Goal: Task Accomplishment & Management: Manage account settings

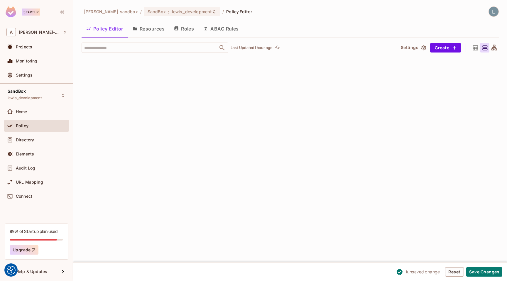
scroll to position [3834, 0]
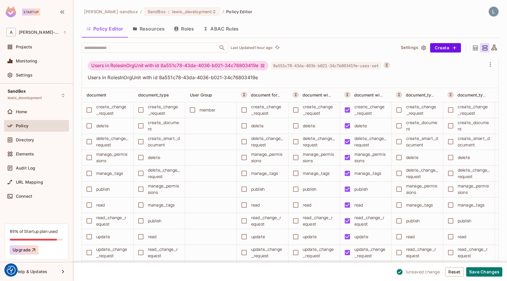
click at [212, 29] on button "ABAC Rules" at bounding box center [221, 28] width 45 height 15
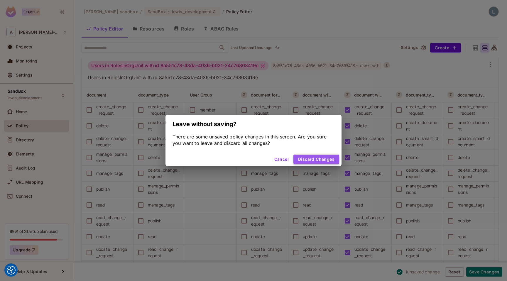
click at [311, 160] on button "Discard Changes" at bounding box center [316, 159] width 46 height 9
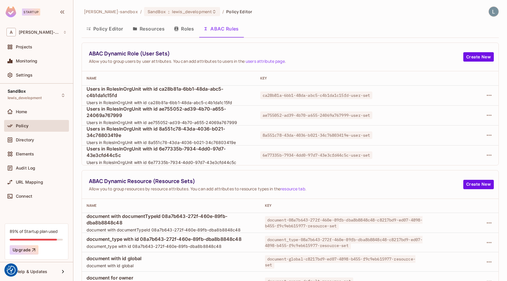
click at [276, 46] on div "ABAC Dynamic Role (User Sets) Allow you to group users by user attributes. You …" at bounding box center [290, 57] width 417 height 28
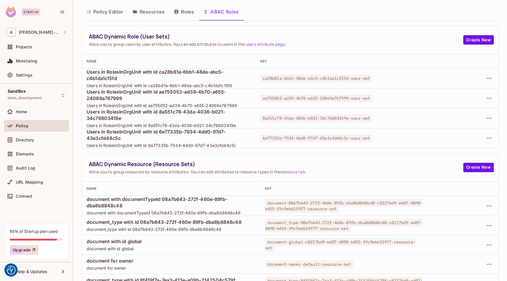
scroll to position [29, 0]
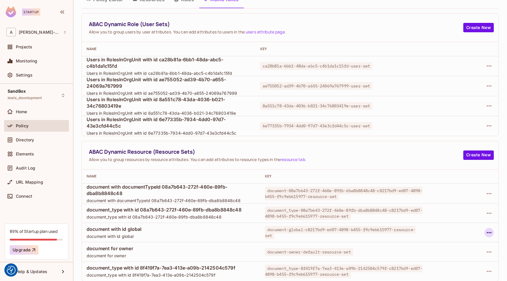
click at [489, 231] on icon "button" at bounding box center [489, 232] width 7 height 7
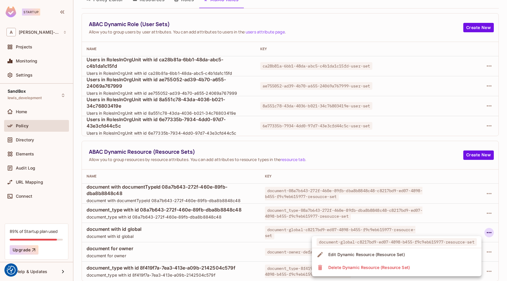
click at [386, 269] on div "Delete Dynamic Resource (Resource Set)" at bounding box center [369, 268] width 82 height 6
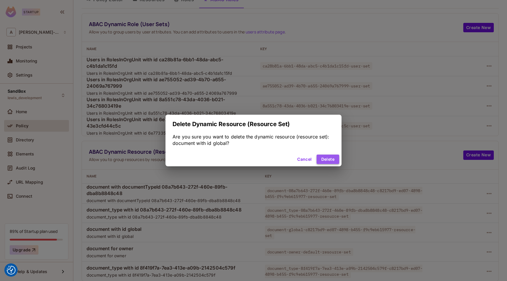
click at [333, 158] on button "Delete" at bounding box center [328, 159] width 23 height 9
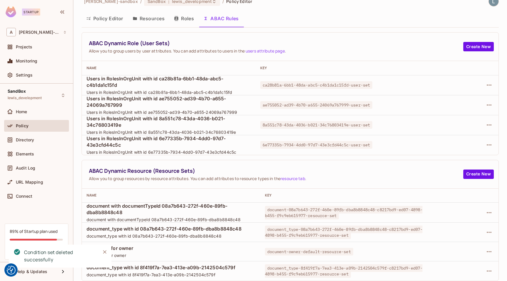
scroll to position [10, 0]
click at [492, 125] on icon "button" at bounding box center [489, 125] width 7 height 7
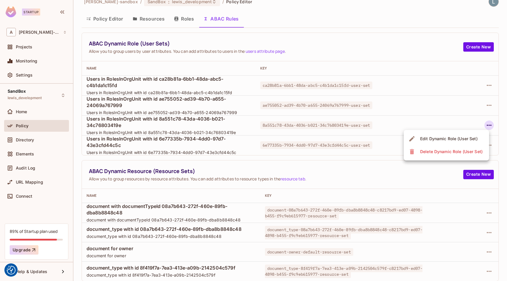
click at [456, 151] on div "Delete Dynamic Role (User Set)" at bounding box center [451, 152] width 63 height 6
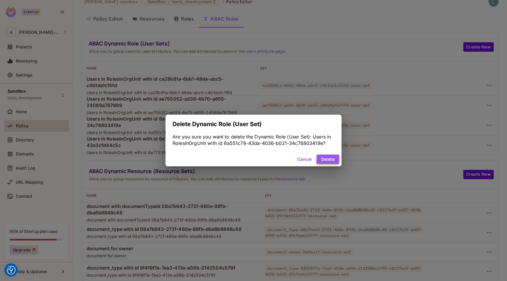
click at [334, 158] on button "Delete" at bounding box center [328, 159] width 23 height 9
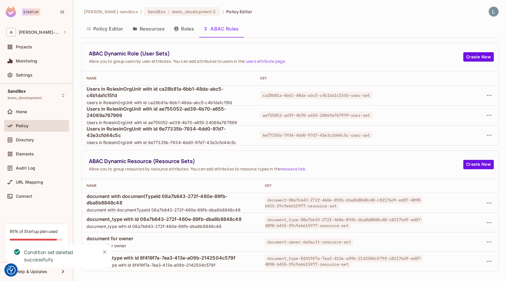
scroll to position [0, 0]
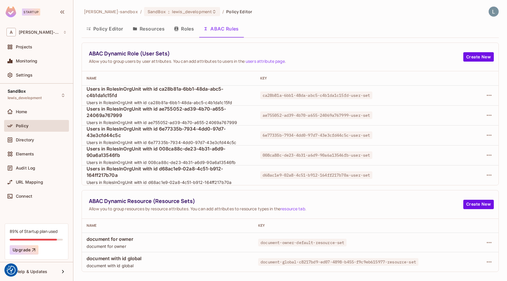
click at [281, 51] on span "ABAC Dynamic Role (User Sets)" at bounding box center [276, 53] width 374 height 7
click at [105, 29] on button "Policy Editor" at bounding box center [105, 28] width 46 height 15
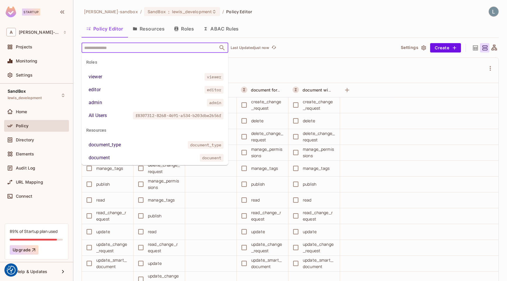
click at [164, 49] on input "text" at bounding box center [150, 48] width 134 height 10
paste input "**********"
type input "**********"
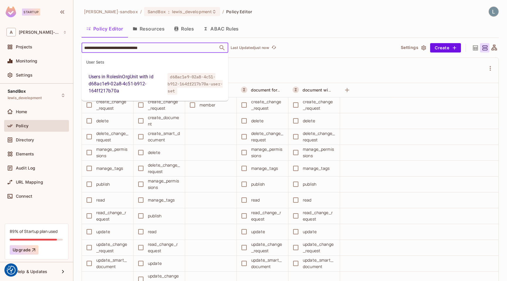
click at [161, 89] on div "Users in RolesInOrgUnit with id d68ac1e9-02a8-4c51-b912-164ff217b70a" at bounding box center [127, 83] width 77 height 21
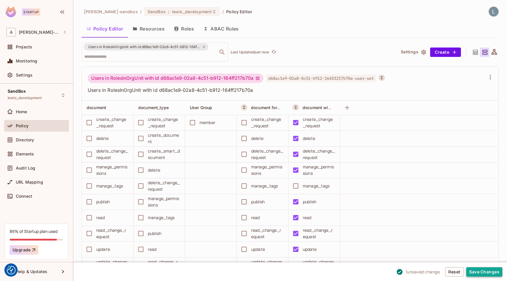
click at [486, 271] on button "Save Changes" at bounding box center [484, 271] width 36 height 9
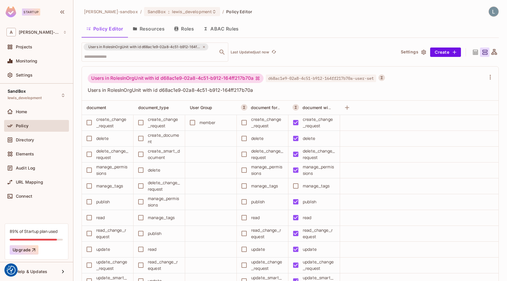
scroll to position [45, 0]
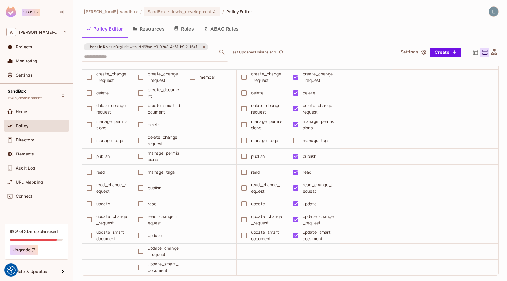
click at [307, 50] on div "Users in RolesInOrgUnit with id d68ac1e9-02a8-4c51-b912-164ff217b70a ​ Last Upd…" at bounding box center [236, 52] width 309 height 19
click at [283, 52] on icon "refresh" at bounding box center [281, 51] width 5 height 5
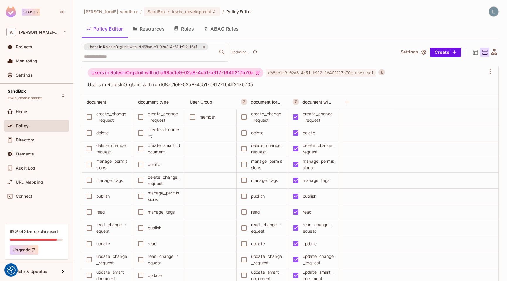
scroll to position [0, 0]
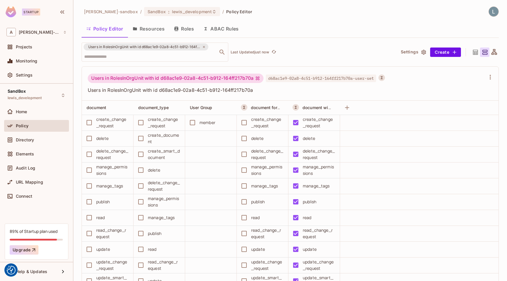
click at [224, 28] on button "ABAC Rules" at bounding box center [221, 28] width 45 height 15
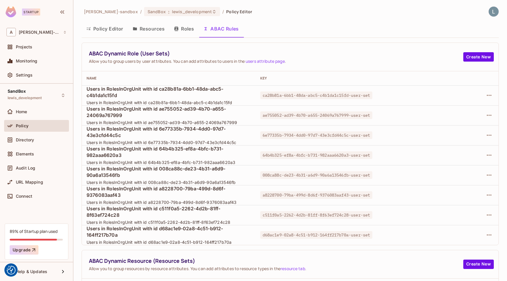
scroll to position [90, 0]
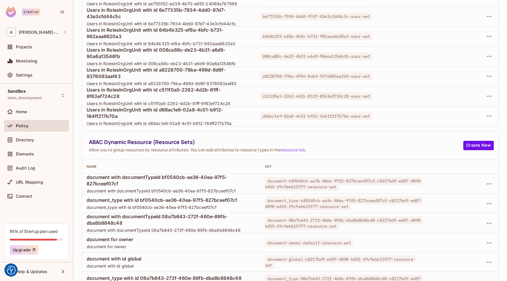
scroll to position [148, 0]
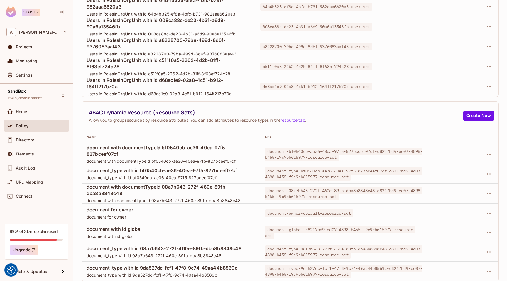
click at [306, 230] on span "document-global-c8217bd9-ed07-4898-b455-f9c9eb615977-resource-set" at bounding box center [340, 232] width 151 height 13
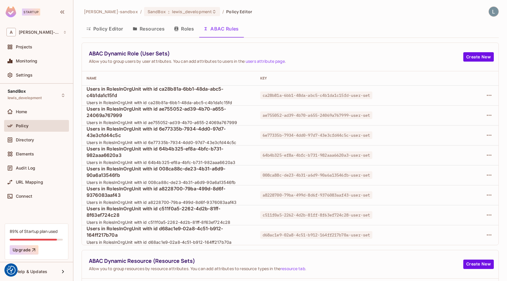
click at [102, 32] on button "Policy Editor" at bounding box center [105, 28] width 46 height 15
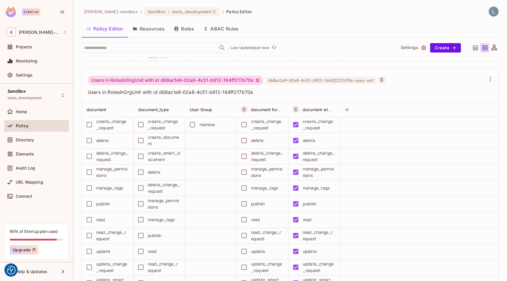
scroll to position [5340, 0]
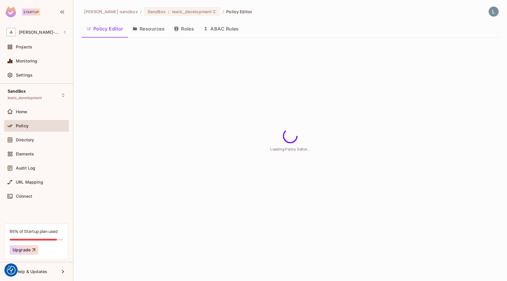
click at [227, 28] on button "ABAC Rules" at bounding box center [221, 28] width 45 height 15
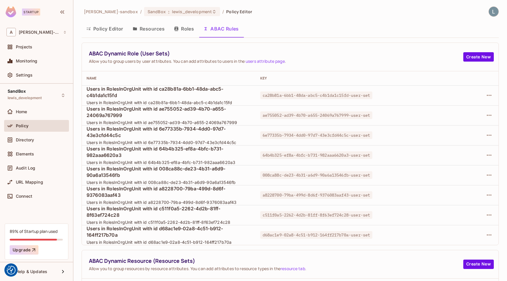
scroll to position [70, 0]
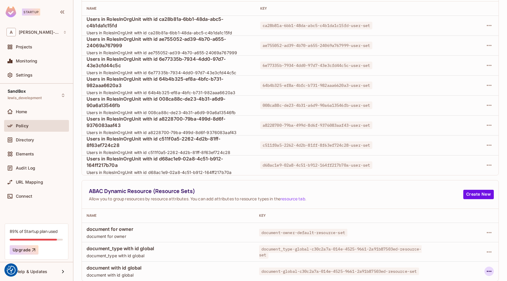
click at [490, 271] on icon "button" at bounding box center [489, 271] width 5 height 1
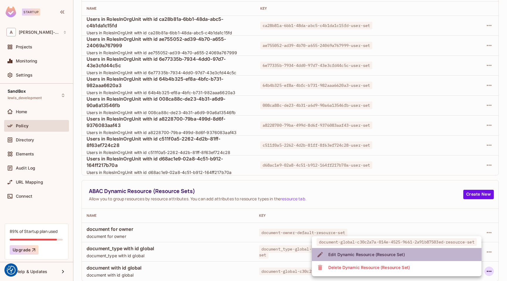
click at [387, 254] on div "Edit Dynamic Resource (Resource Set)" at bounding box center [366, 255] width 77 height 6
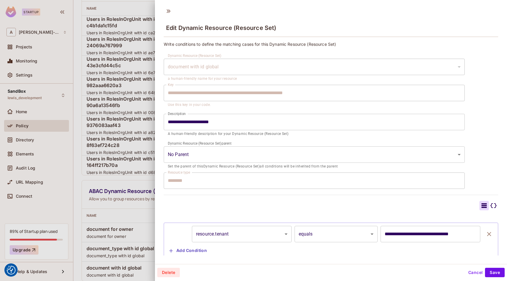
click at [134, 214] on div at bounding box center [253, 140] width 507 height 281
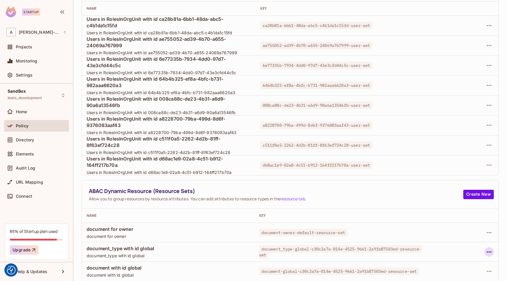
click at [490, 251] on icon "button" at bounding box center [489, 252] width 7 height 7
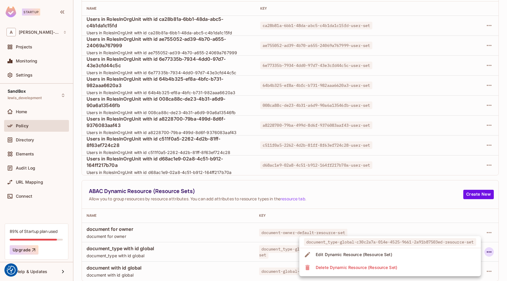
click at [401, 257] on li "Edit Dynamic Resource (Resource Set)" at bounding box center [390, 254] width 182 height 13
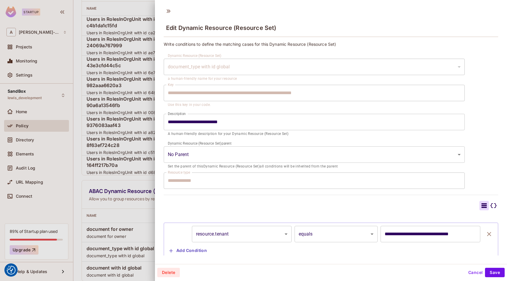
click at [142, 213] on div at bounding box center [253, 140] width 507 height 281
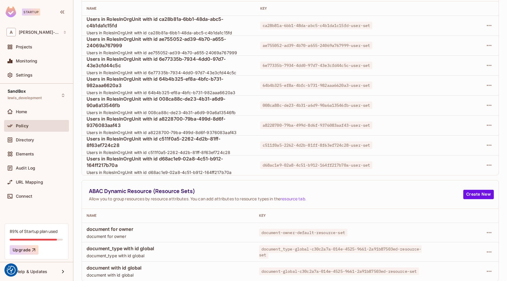
scroll to position [0, 0]
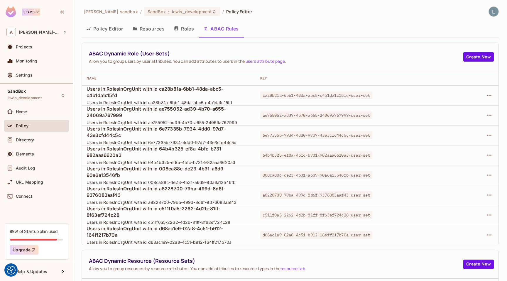
click at [109, 31] on button "Policy Editor" at bounding box center [105, 28] width 46 height 15
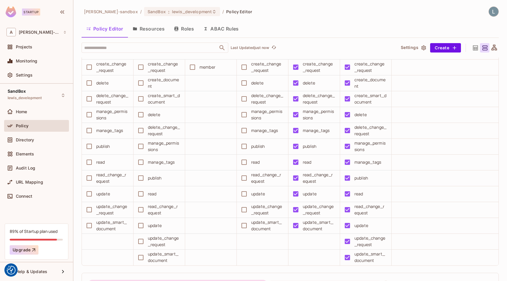
scroll to position [3617, 0]
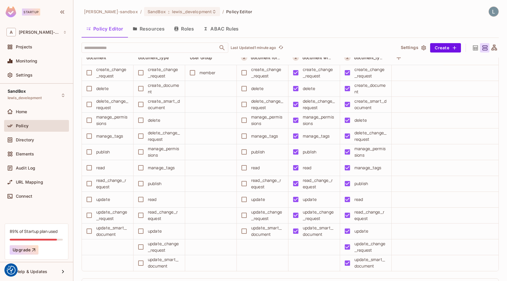
click at [225, 31] on button "ABAC Rules" at bounding box center [221, 28] width 45 height 15
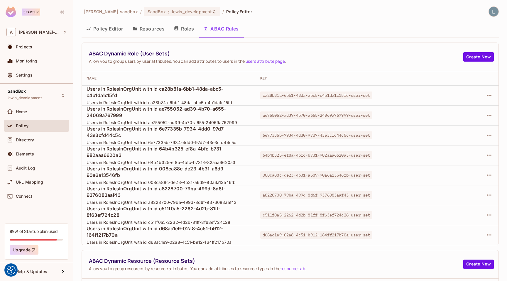
scroll to position [70, 0]
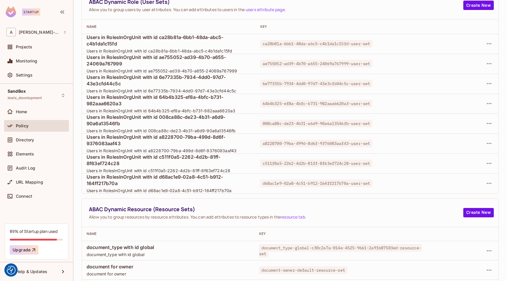
scroll to position [70, 0]
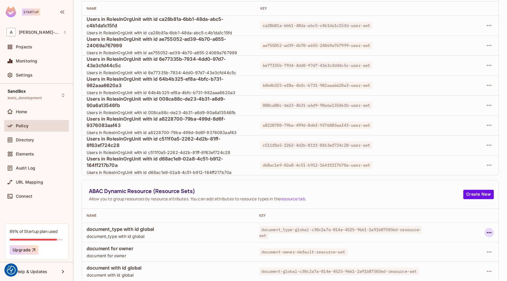
click at [489, 234] on icon "button" at bounding box center [489, 232] width 7 height 7
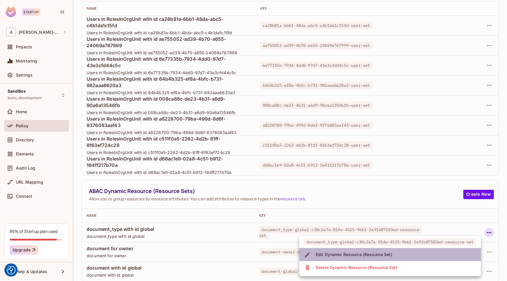
click at [364, 256] on div "Edit Dynamic Resource (Resource Set)" at bounding box center [354, 255] width 77 height 6
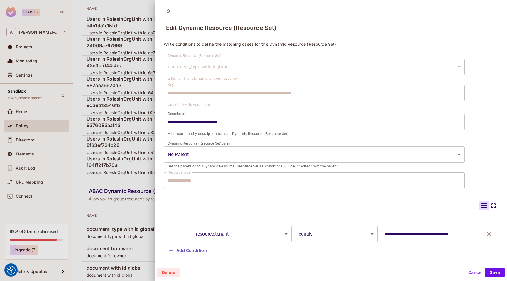
click at [123, 121] on div at bounding box center [253, 140] width 507 height 281
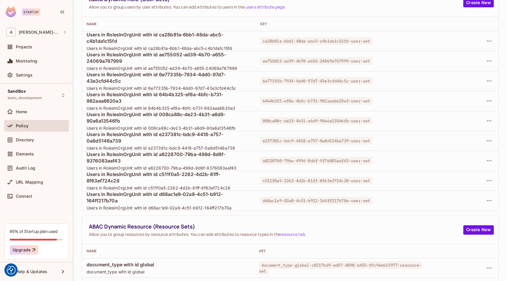
scroll to position [30, 0]
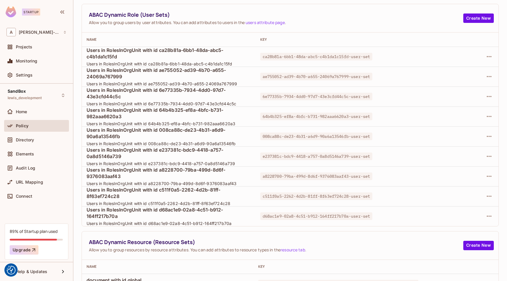
scroll to position [70, 0]
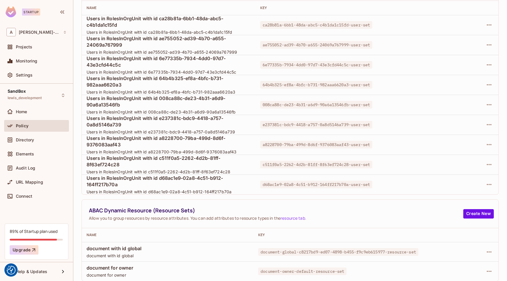
click at [458, 253] on div at bounding box center [462, 251] width 64 height 9
click at [487, 252] on icon "button" at bounding box center [489, 252] width 5 height 1
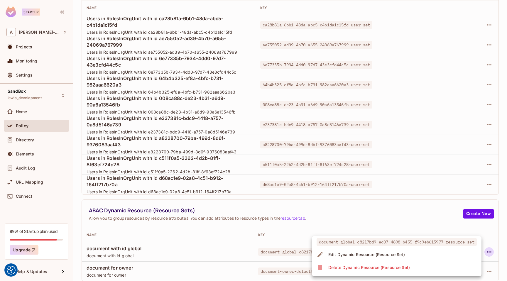
click at [397, 270] on div "Delete Dynamic Resource (Resource Set)" at bounding box center [369, 268] width 82 height 6
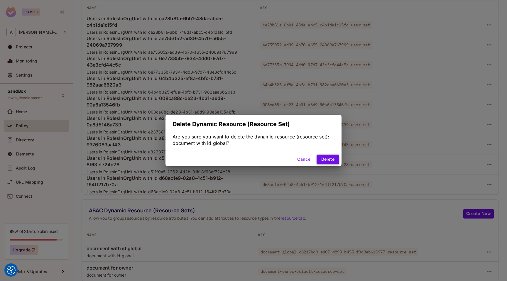
click at [324, 158] on button "Delete" at bounding box center [328, 159] width 23 height 9
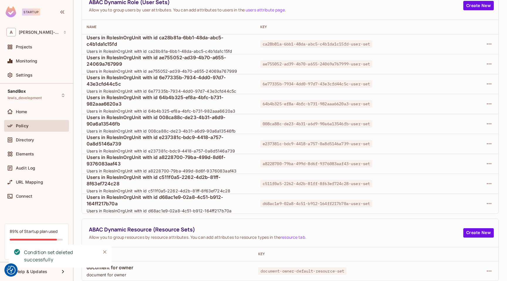
scroll to position [51, 0]
click at [487, 273] on icon "button" at bounding box center [489, 271] width 7 height 7
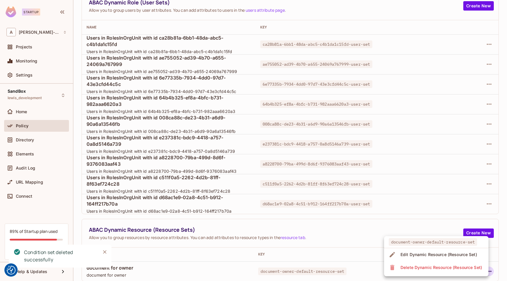
click at [401, 269] on div "Delete Dynamic Resource (Resource Set)" at bounding box center [442, 268] width 82 height 6
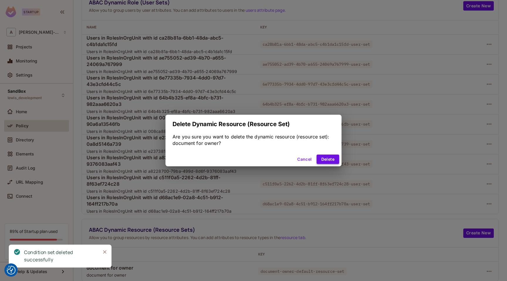
click at [328, 162] on button "Delete" at bounding box center [328, 159] width 23 height 9
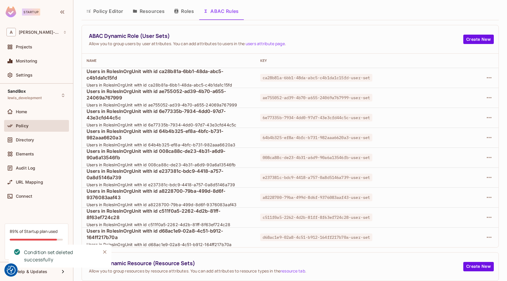
scroll to position [17, 0]
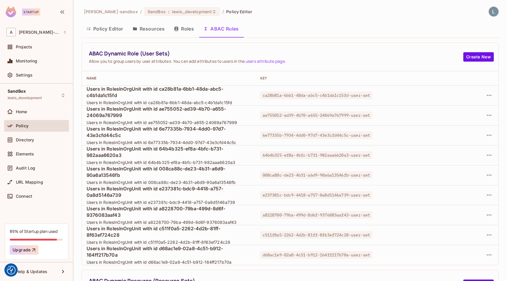
scroll to position [70, 0]
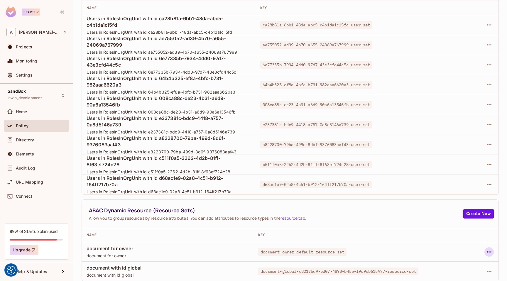
click at [488, 253] on icon "button" at bounding box center [489, 252] width 7 height 7
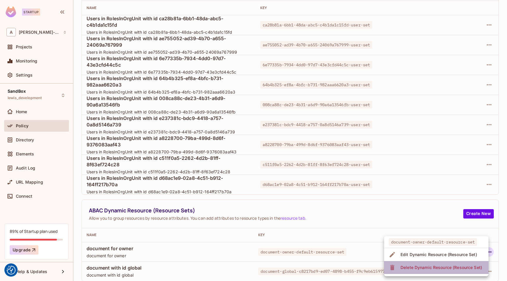
click at [433, 266] on div "Delete Dynamic Resource (Resource Set)" at bounding box center [442, 268] width 82 height 6
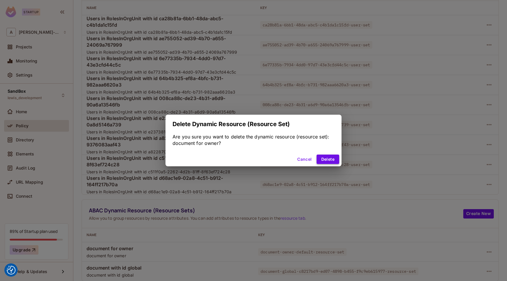
click at [331, 161] on button "Delete" at bounding box center [328, 159] width 23 height 9
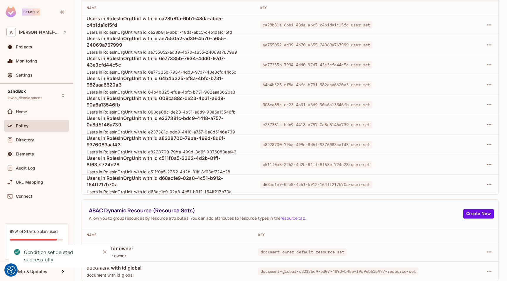
scroll to position [17, 0]
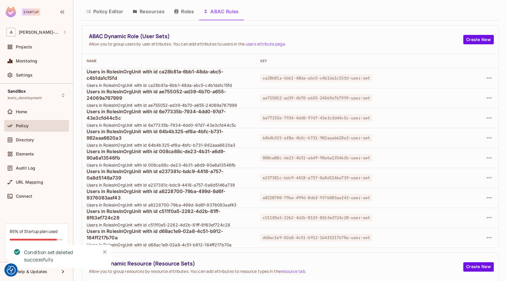
click at [442, 226] on td at bounding box center [462, 218] width 73 height 20
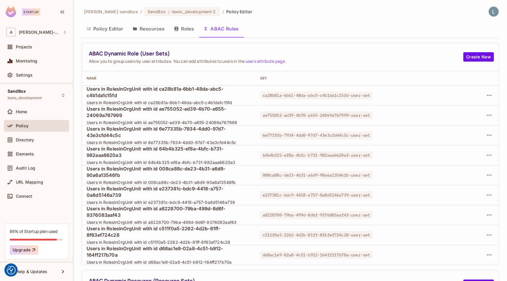
scroll to position [17, 0]
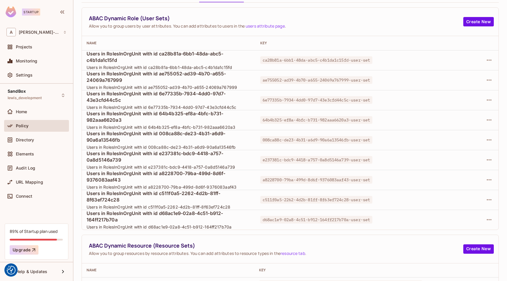
scroll to position [51, 0]
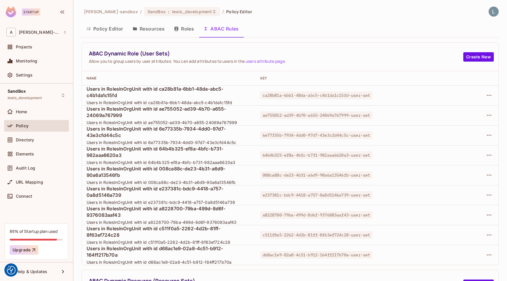
click at [323, 23] on div "Policy Editor Resources Roles ABAC Rules" at bounding box center [290, 28] width 417 height 15
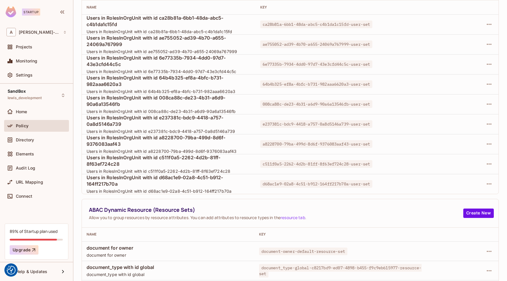
scroll to position [90, 0]
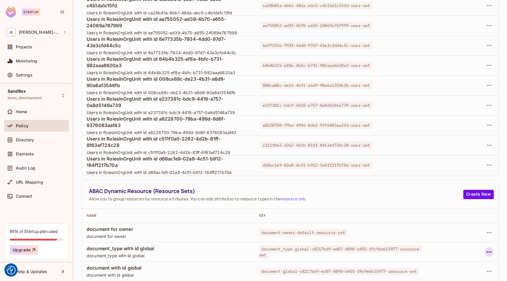
click at [489, 252] on icon "button" at bounding box center [489, 252] width 7 height 7
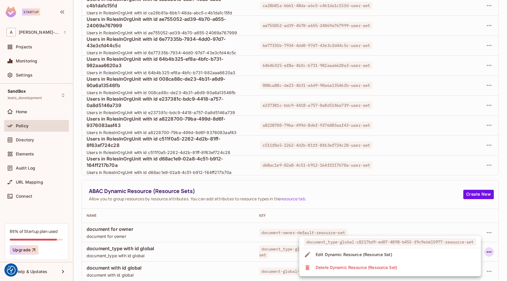
click at [365, 204] on div at bounding box center [253, 140] width 507 height 281
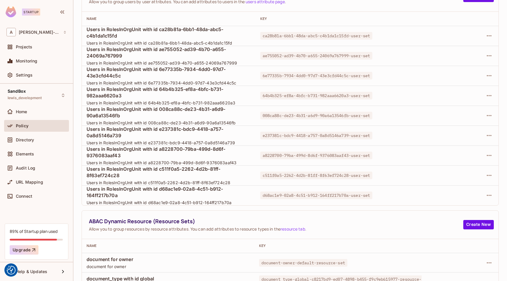
scroll to position [0, 0]
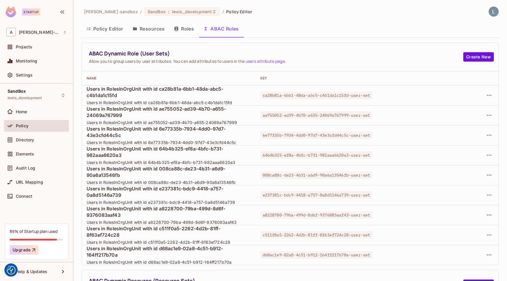
click at [104, 24] on button "Policy Editor" at bounding box center [105, 28] width 46 height 15
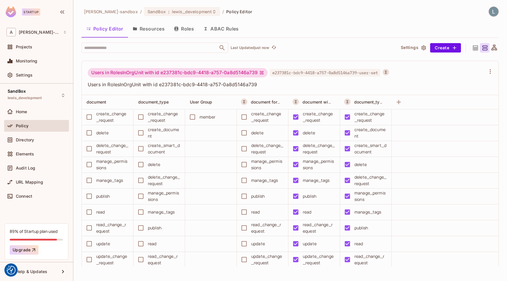
scroll to position [5597, 0]
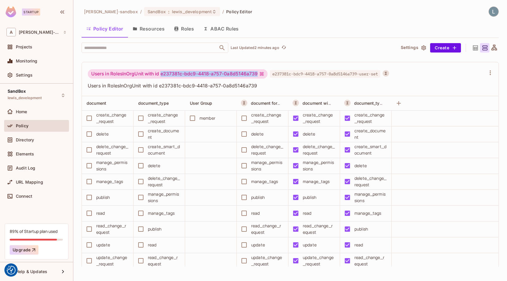
drag, startPoint x: 258, startPoint y: 74, endPoint x: 162, endPoint y: 75, distance: 95.7
click at [162, 75] on div "Users in RolesInOrgUnit with id e237381c-bdc9-4418-a757-0a8d5146a739" at bounding box center [178, 73] width 180 height 9
copy div "e237381c-bdc9-4418-a757-0a8d5146a739"
click at [234, 90] on div "Users in RolesInOrgUnit with id e237381c-bdc9-4418-a757-0a8d5146a739 e237381c-b…" at bounding box center [290, 79] width 417 height 34
drag, startPoint x: 258, startPoint y: 73, endPoint x: 162, endPoint y: 72, distance: 96.3
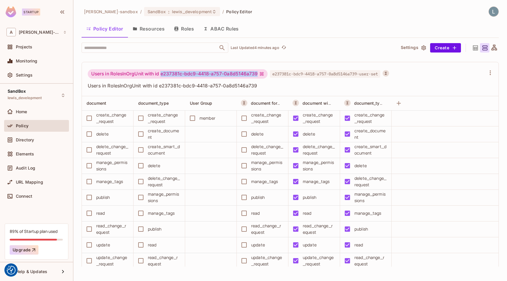
click at [162, 72] on div "Users in RolesInOrgUnit with id e237381c-bdc9-4418-a757-0a8d5146a739" at bounding box center [178, 73] width 180 height 9
copy div "e237381c-bdc9-4418-a757-0a8d5146a739"
click at [220, 30] on button "ABAC Rules" at bounding box center [221, 28] width 45 height 15
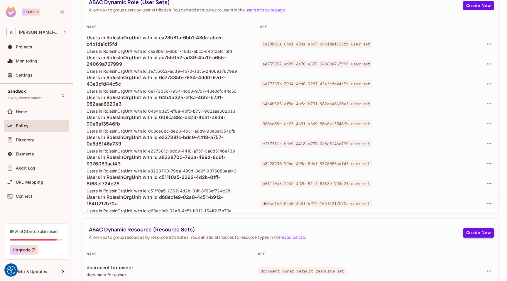
scroll to position [51, 0]
click at [410, 232] on span "ABAC Dynamic Resource (Resource Sets)" at bounding box center [276, 229] width 374 height 7
click at [489, 272] on icon "button" at bounding box center [489, 271] width 7 height 7
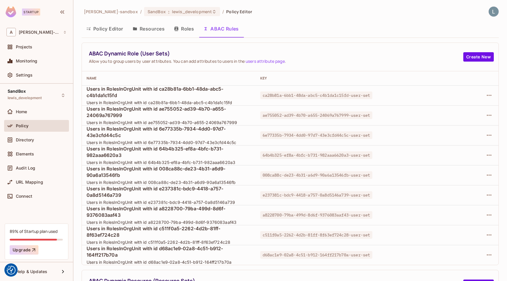
scroll to position [90, 0]
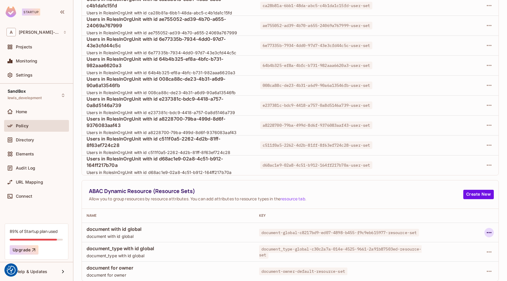
click at [490, 232] on icon "button" at bounding box center [489, 232] width 5 height 1
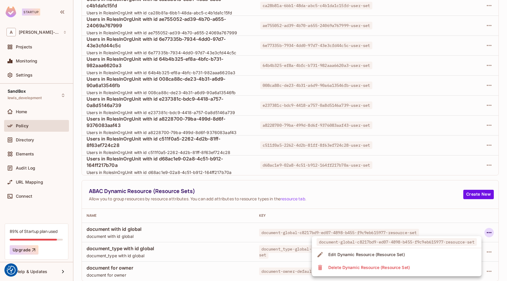
click at [407, 267] on div "Delete Dynamic Resource (Resource Set)" at bounding box center [369, 268] width 82 height 6
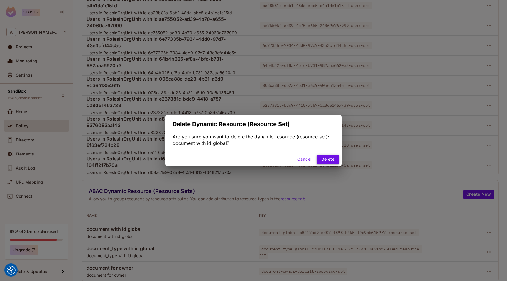
click at [324, 160] on button "Delete" at bounding box center [328, 159] width 23 height 9
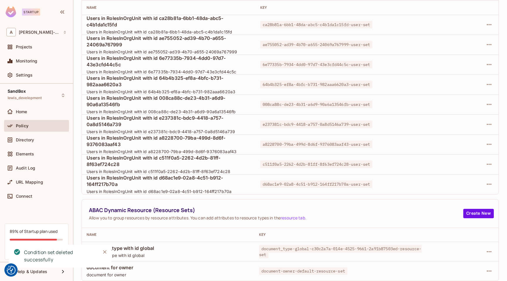
scroll to position [70, 0]
click at [492, 252] on icon "button" at bounding box center [489, 252] width 7 height 7
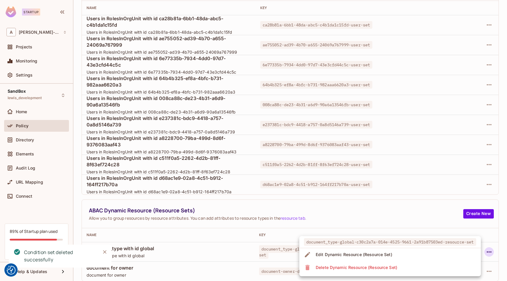
click at [411, 266] on li "Delete Dynamic Resource (Resource Set)" at bounding box center [390, 267] width 182 height 13
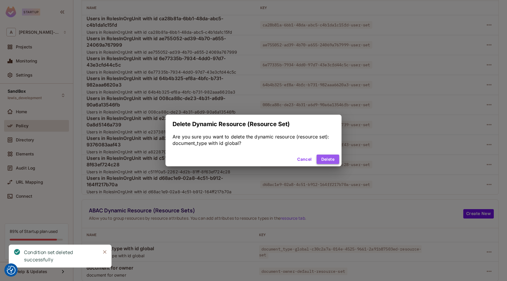
click at [329, 159] on button "Delete" at bounding box center [328, 159] width 23 height 9
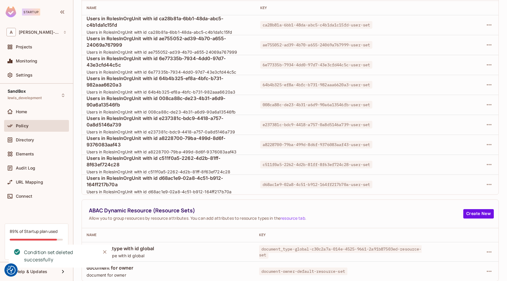
scroll to position [51, 0]
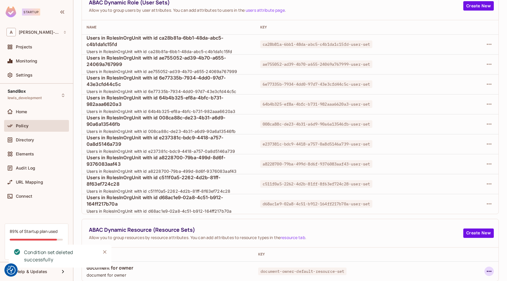
click at [488, 270] on icon "button" at bounding box center [489, 271] width 7 height 7
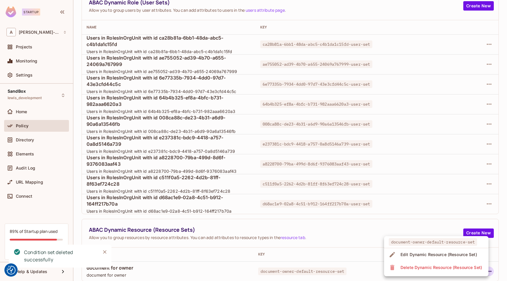
click at [461, 266] on div "Delete Dynamic Resource (Resource Set)" at bounding box center [442, 268] width 82 height 6
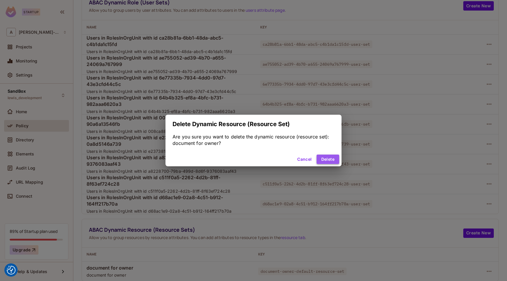
click at [326, 160] on button "Delete" at bounding box center [328, 159] width 23 height 9
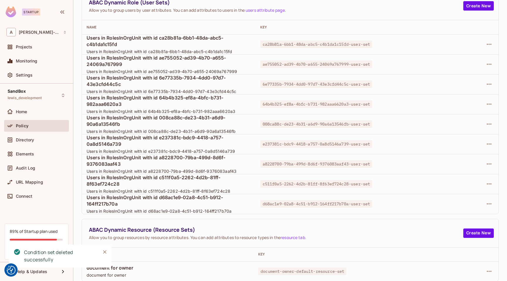
scroll to position [17, 0]
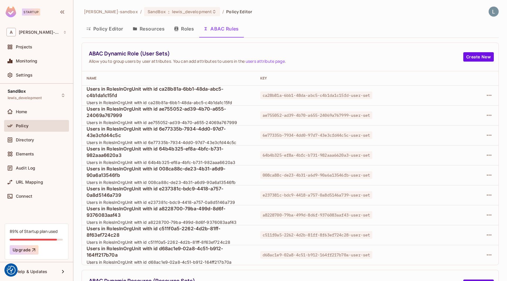
scroll to position [90, 0]
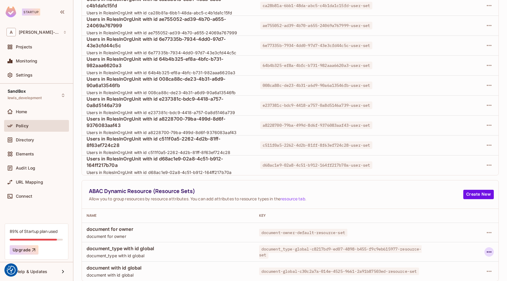
click at [490, 251] on icon "button" at bounding box center [489, 252] width 7 height 7
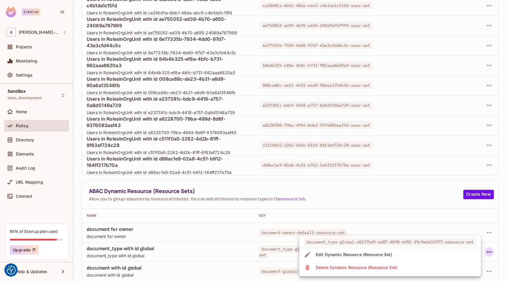
click at [411, 253] on li "Edit Dynamic Resource (Resource Set)" at bounding box center [390, 254] width 182 height 13
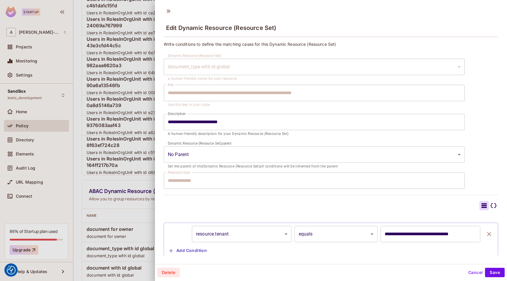
click at [131, 114] on div at bounding box center [253, 140] width 507 height 281
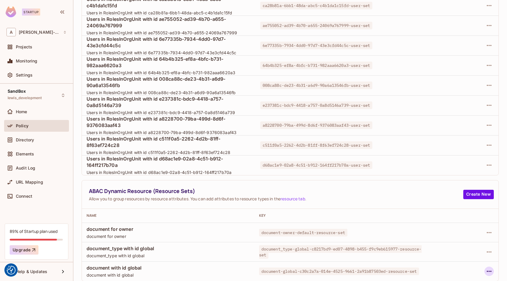
click at [491, 270] on icon "button" at bounding box center [489, 271] width 7 height 7
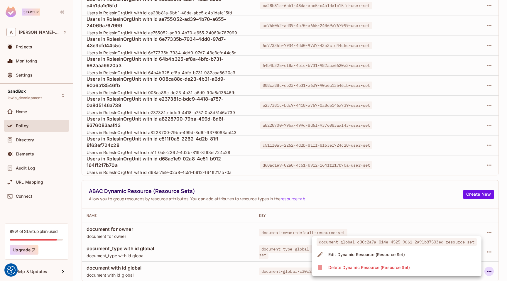
click at [384, 255] on div "Edit Dynamic Resource (Resource Set)" at bounding box center [366, 255] width 77 height 6
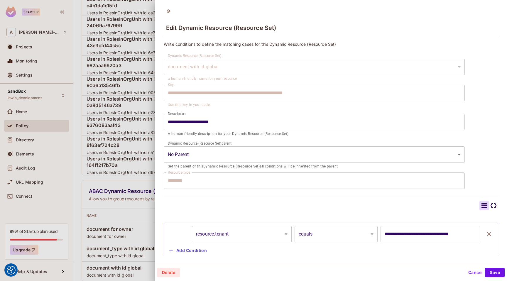
click at [138, 195] on div at bounding box center [253, 140] width 507 height 281
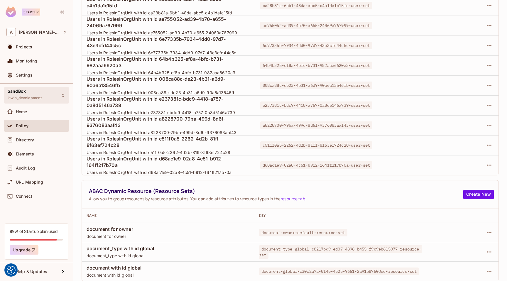
scroll to position [0, 0]
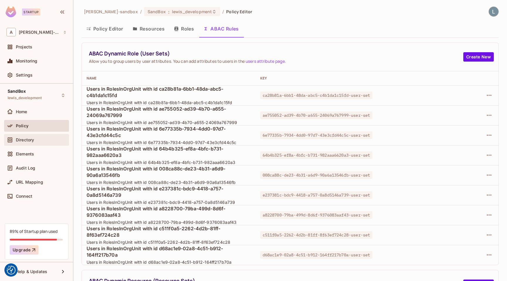
click at [26, 139] on span "Directory" at bounding box center [25, 140] width 18 height 5
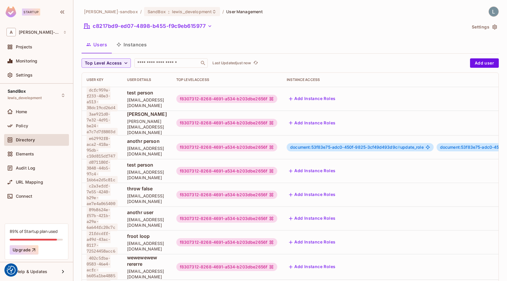
click at [127, 46] on button "Instances" at bounding box center [132, 44] width 40 height 15
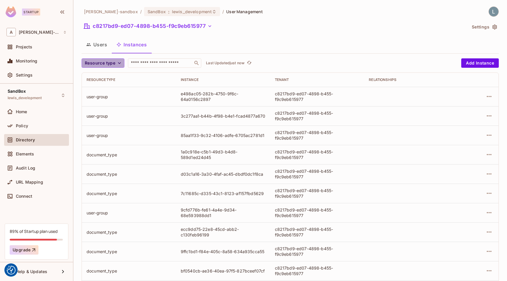
click at [106, 64] on span "Resource type" at bounding box center [100, 63] width 31 height 7
click at [103, 79] on li "document_type" at bounding box center [102, 76] width 40 height 13
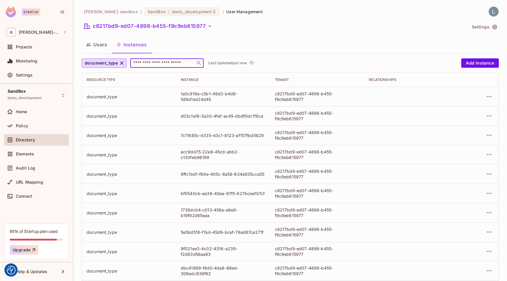
click at [146, 63] on input "text" at bounding box center [163, 63] width 62 height 6
paste input "**********"
type input "**********"
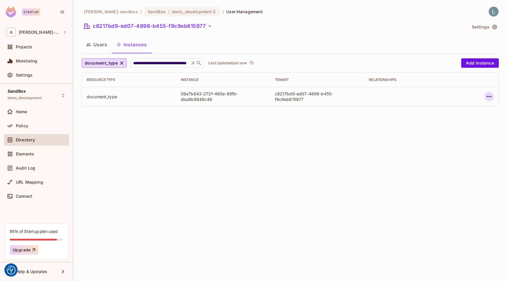
click at [490, 97] on icon "button" at bounding box center [489, 96] width 7 height 7
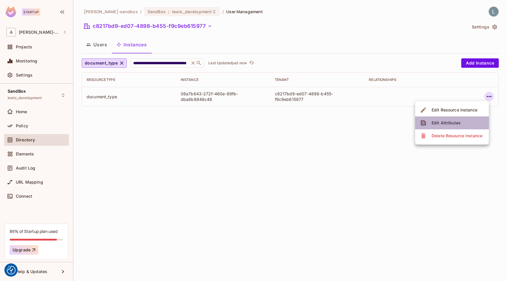
click at [463, 124] on li "Edit Attributes" at bounding box center [452, 123] width 74 height 13
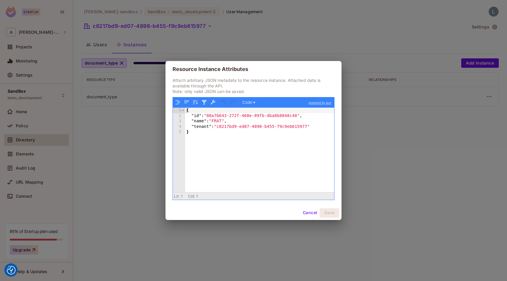
click at [143, 159] on div "Resource Instance Attributes Attach arbitrary JSON metadata to the resource ins…" at bounding box center [253, 140] width 507 height 281
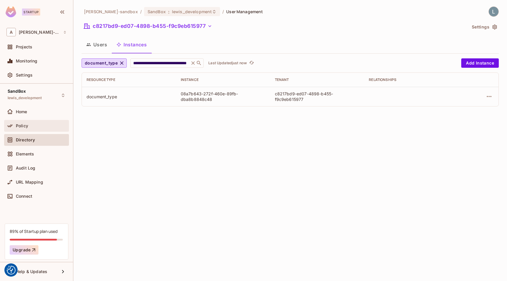
click at [38, 127] on div "Policy" at bounding box center [41, 126] width 51 height 5
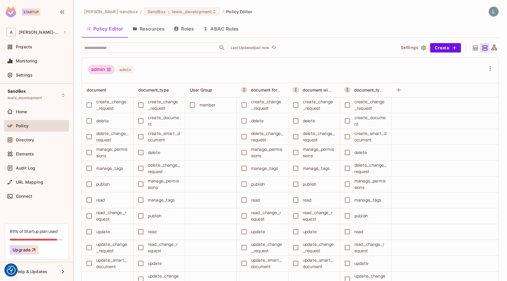
click at [218, 27] on button "ABAC Rules" at bounding box center [221, 28] width 45 height 15
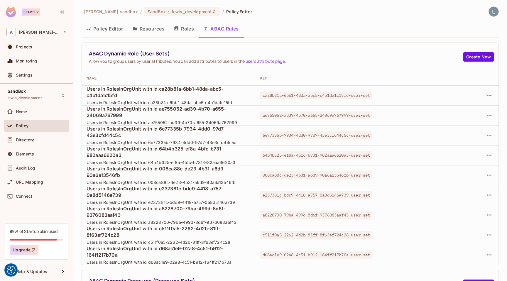
scroll to position [90, 0]
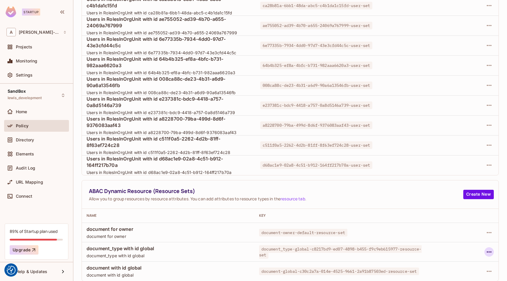
click at [490, 248] on button "button" at bounding box center [489, 251] width 9 height 9
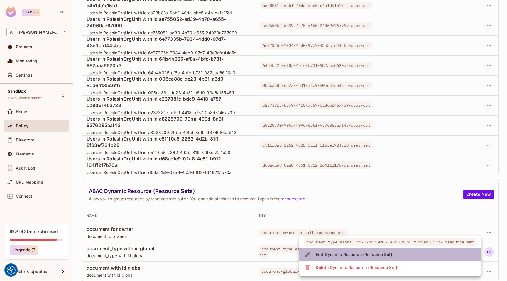
click at [391, 255] on div "Edit Dynamic Resource (Resource Set)" at bounding box center [354, 255] width 77 height 6
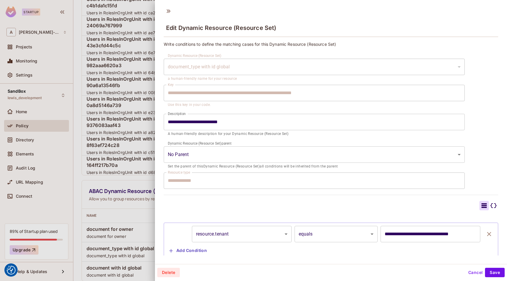
click at [146, 218] on div at bounding box center [253, 140] width 507 height 281
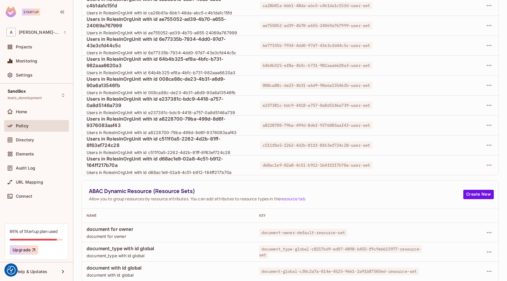
scroll to position [0, 0]
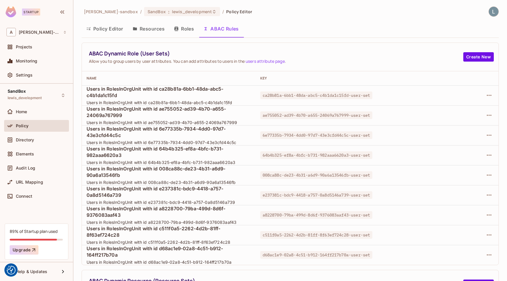
click at [99, 34] on button "Policy Editor" at bounding box center [105, 28] width 46 height 15
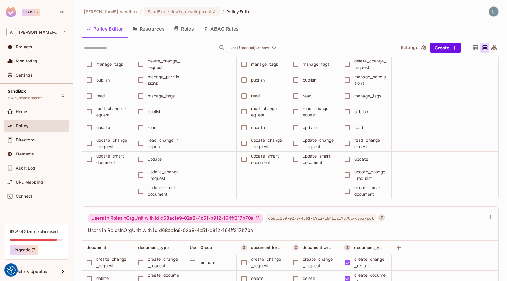
scroll to position [5211, 0]
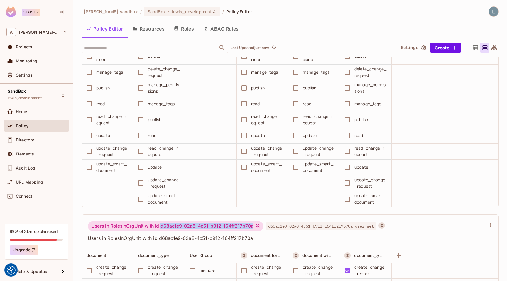
drag, startPoint x: 254, startPoint y: 227, endPoint x: 161, endPoint y: 228, distance: 92.5
click at [161, 228] on div "Users in RolesInOrgUnit with id d68ac1e9-02a8-4c51-b912-164ff217b70a" at bounding box center [176, 226] width 176 height 9
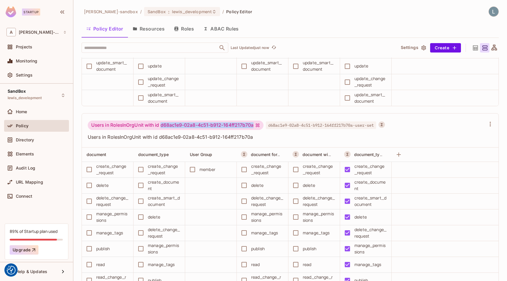
scroll to position [5647, 0]
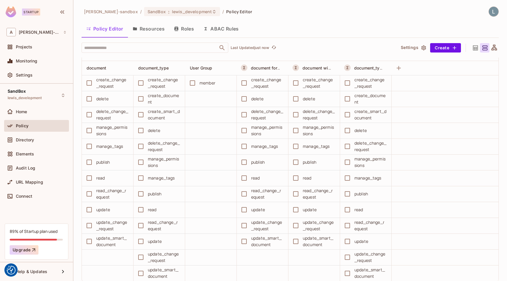
click at [224, 30] on button "ABAC Rules" at bounding box center [221, 28] width 45 height 15
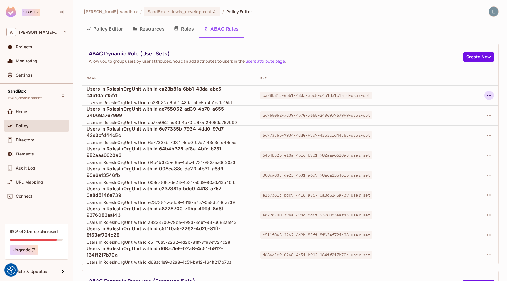
click at [490, 97] on icon "button" at bounding box center [489, 95] width 7 height 7
click at [460, 123] on div "Delete Dynamic Role (User Set)" at bounding box center [451, 122] width 63 height 6
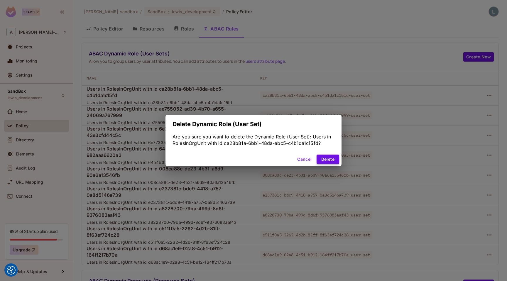
click at [333, 159] on button "Delete" at bounding box center [328, 159] width 23 height 9
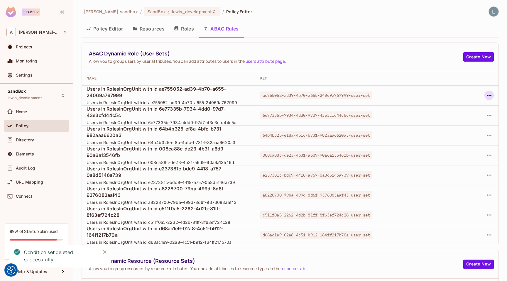
click at [491, 93] on icon "button" at bounding box center [489, 95] width 7 height 7
click at [449, 121] on div "Delete Dynamic Role (User Set)" at bounding box center [451, 122] width 63 height 6
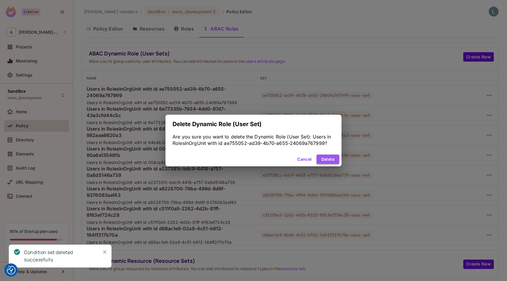
click at [336, 159] on button "Delete" at bounding box center [328, 159] width 23 height 9
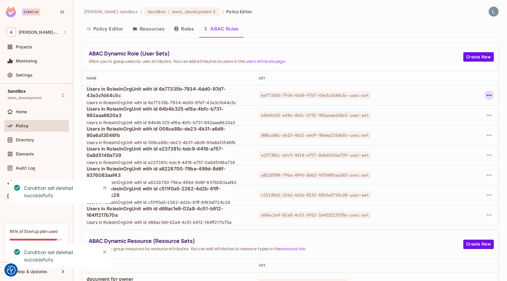
click at [490, 97] on icon "button" at bounding box center [489, 95] width 7 height 7
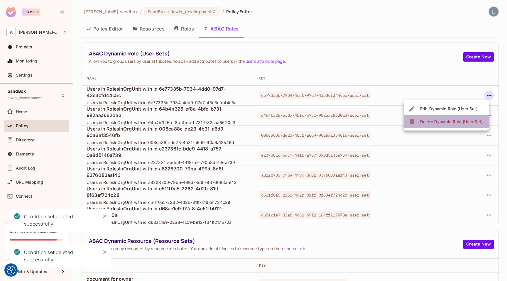
click at [464, 121] on div "Delete Dynamic Role (User Set)" at bounding box center [451, 122] width 63 height 6
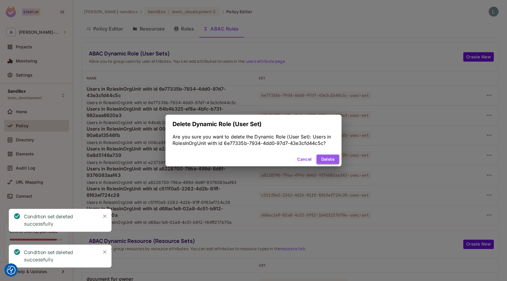
click at [333, 164] on button "Delete" at bounding box center [328, 159] width 23 height 9
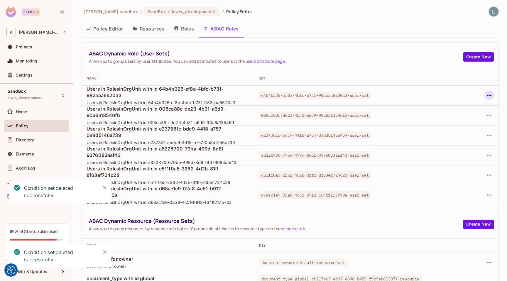
click at [489, 94] on icon "button" at bounding box center [489, 95] width 7 height 7
click at [434, 121] on div "Delete Dynamic Role (User Set)" at bounding box center [451, 122] width 63 height 6
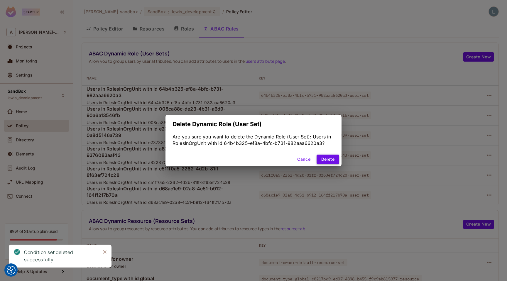
click at [328, 161] on button "Delete" at bounding box center [328, 159] width 23 height 9
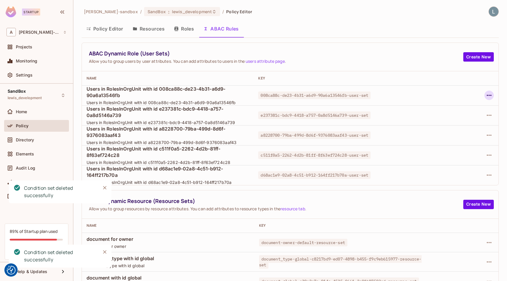
click at [488, 94] on icon "button" at bounding box center [489, 95] width 7 height 7
click at [448, 117] on span "Delete Dynamic Role (User Set)" at bounding box center [451, 121] width 66 height 9
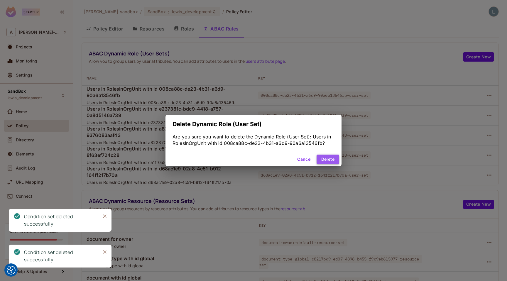
click at [337, 158] on button "Delete" at bounding box center [328, 159] width 23 height 9
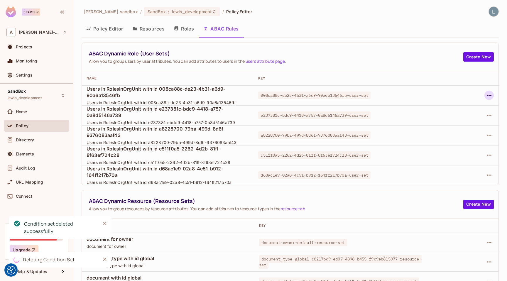
click at [491, 94] on icon "button" at bounding box center [489, 95] width 7 height 7
click at [456, 120] on div "Delete Dynamic Role (User Set)" at bounding box center [451, 122] width 63 height 6
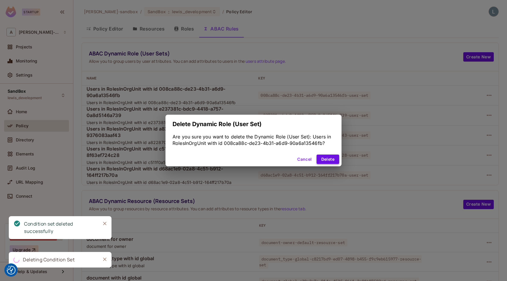
click at [332, 162] on button "Delete" at bounding box center [328, 159] width 23 height 9
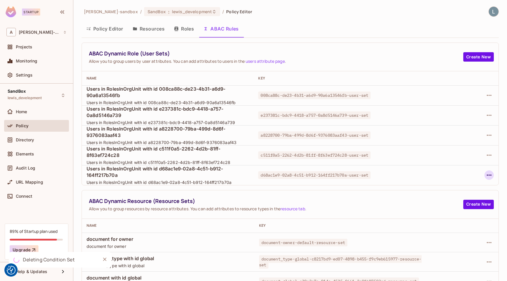
click at [488, 174] on icon "button" at bounding box center [489, 175] width 7 height 7
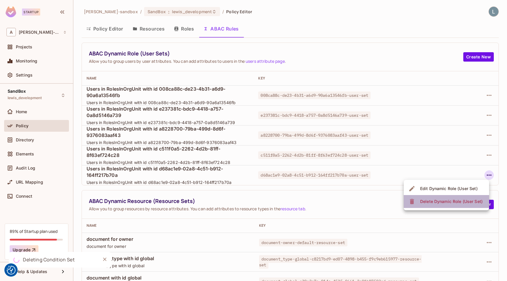
click at [436, 205] on span "Delete Dynamic Role (User Set)" at bounding box center [451, 201] width 66 height 9
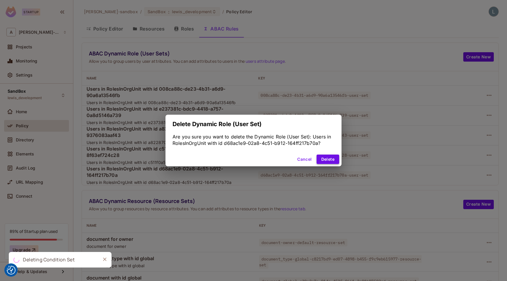
click at [330, 161] on button "Delete" at bounding box center [328, 159] width 23 height 9
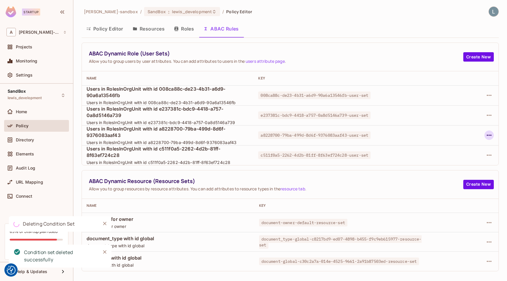
click at [490, 136] on icon "button" at bounding box center [489, 135] width 7 height 7
click at [436, 163] on div "Delete Dynamic Role (User Set)" at bounding box center [451, 162] width 63 height 6
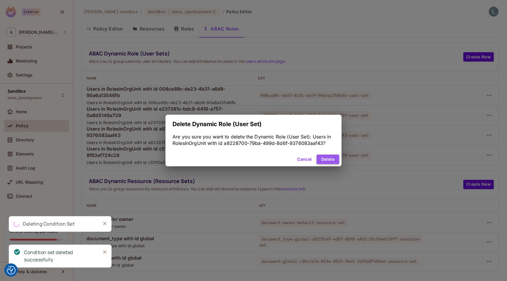
click at [325, 160] on button "Delete" at bounding box center [328, 159] width 23 height 9
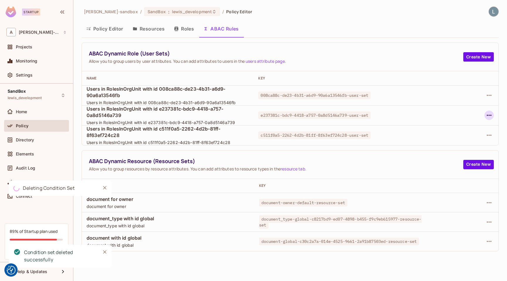
click at [490, 114] on icon "button" at bounding box center [489, 115] width 7 height 7
click at [429, 140] on div "Delete Dynamic Role (User Set)" at bounding box center [451, 142] width 63 height 6
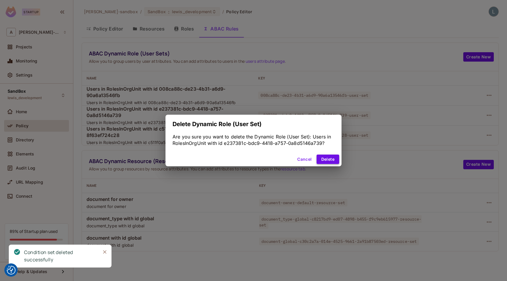
click at [328, 159] on button "Delete" at bounding box center [328, 159] width 23 height 9
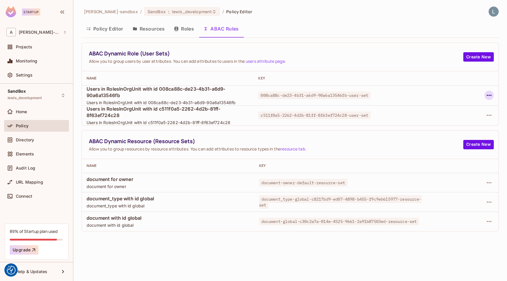
click at [492, 95] on icon "button" at bounding box center [489, 95] width 7 height 7
click at [460, 121] on div "Delete Dynamic Role (User Set)" at bounding box center [451, 122] width 63 height 6
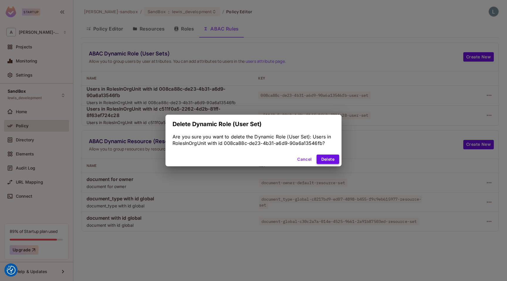
click at [321, 159] on button "Delete" at bounding box center [328, 159] width 23 height 9
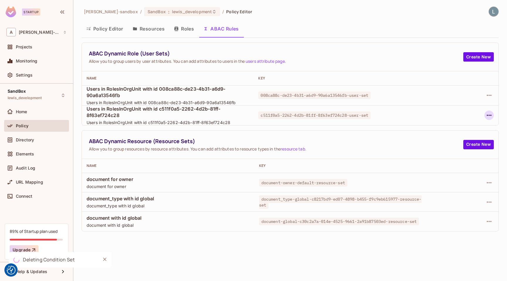
click at [491, 113] on icon "button" at bounding box center [489, 115] width 7 height 7
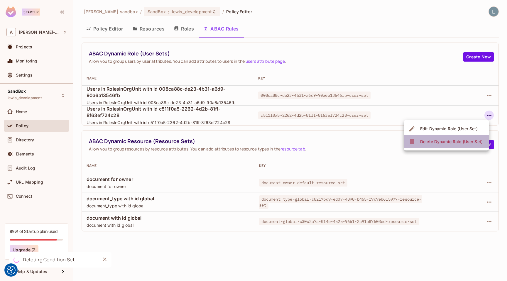
click at [454, 143] on div "Delete Dynamic Role (User Set)" at bounding box center [451, 142] width 63 height 6
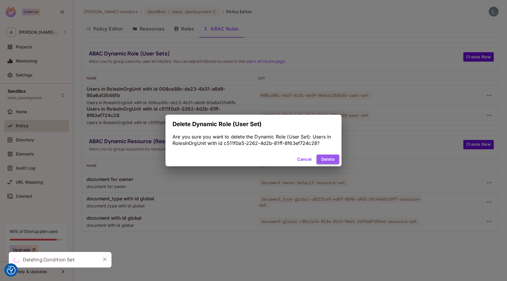
click at [332, 159] on button "Delete" at bounding box center [328, 159] width 23 height 9
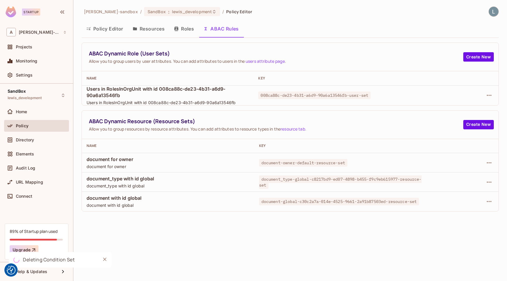
click at [100, 30] on button "Policy Editor" at bounding box center [105, 28] width 46 height 15
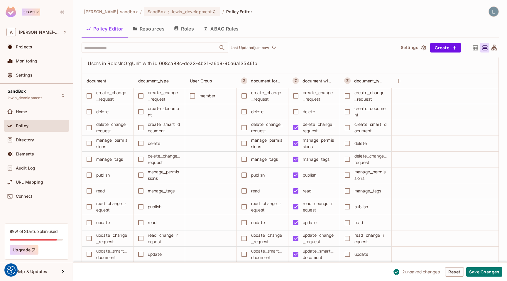
scroll to position [3606, 0]
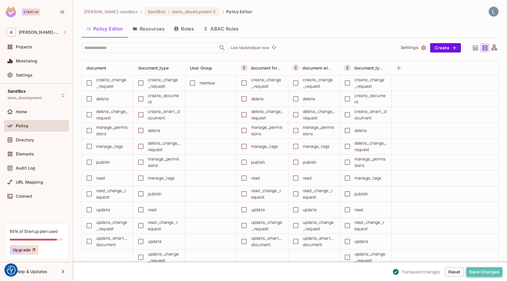
click at [485, 272] on button "Save Changes" at bounding box center [484, 271] width 36 height 9
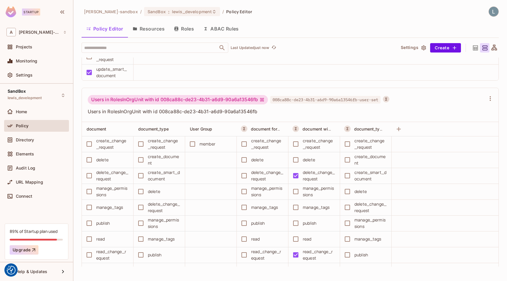
scroll to position [3514, 0]
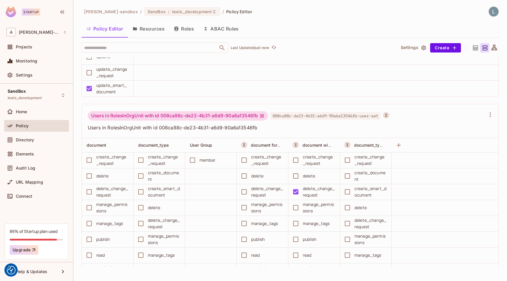
click at [208, 33] on button "ABAC Rules" at bounding box center [221, 28] width 45 height 15
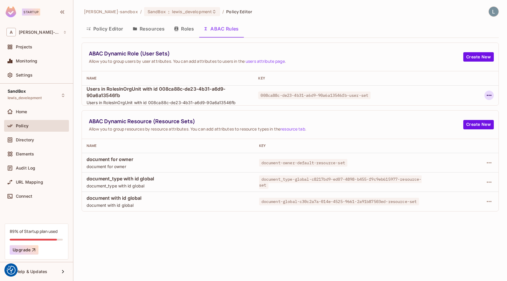
click at [490, 94] on icon "button" at bounding box center [489, 95] width 7 height 7
click at [449, 121] on div "Delete Dynamic Role (User Set)" at bounding box center [451, 122] width 63 height 6
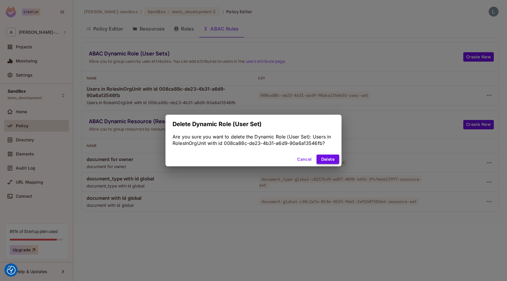
click at [329, 159] on button "Delete" at bounding box center [328, 159] width 23 height 9
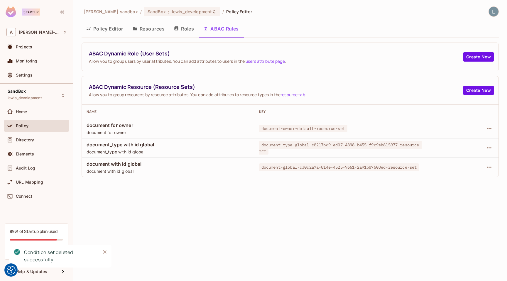
click at [342, 210] on div "[PERSON_NAME]-sandbox / SandBox : lewis_development / Policy Editor Policy Edit…" at bounding box center [290, 140] width 434 height 281
click at [490, 129] on icon "button" at bounding box center [489, 128] width 7 height 7
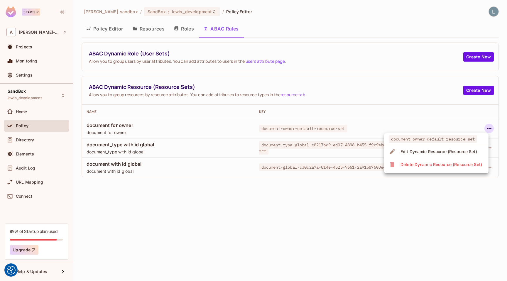
click at [435, 166] on div "Delete Dynamic Resource (Resource Set)" at bounding box center [442, 165] width 82 height 6
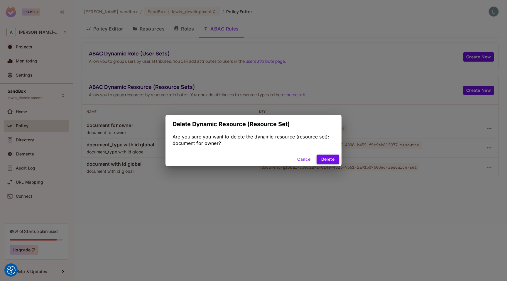
click at [335, 163] on button "Delete" at bounding box center [328, 159] width 23 height 9
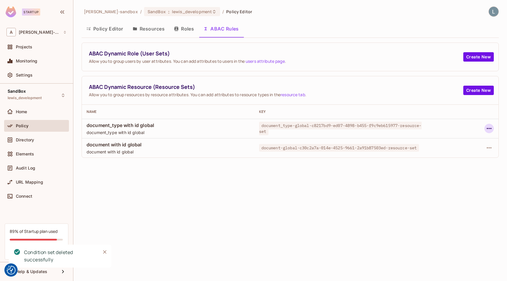
click at [490, 128] on icon "button" at bounding box center [489, 128] width 7 height 7
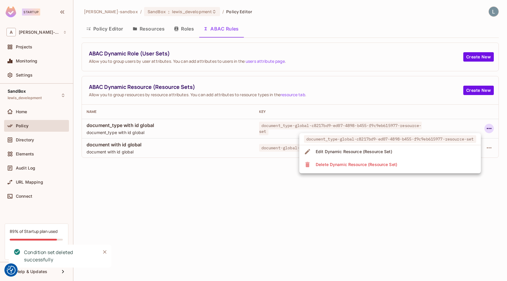
click at [404, 166] on li "Delete Dynamic Resource (Resource Set)" at bounding box center [390, 164] width 182 height 13
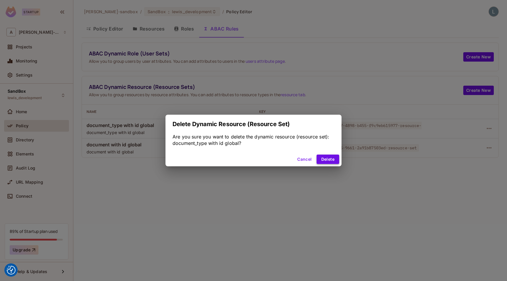
click at [323, 160] on button "Delete" at bounding box center [328, 159] width 23 height 9
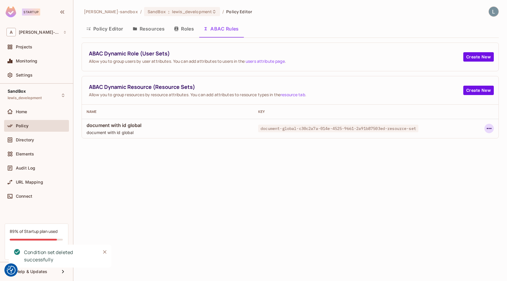
click at [489, 129] on icon "button" at bounding box center [489, 128] width 7 height 7
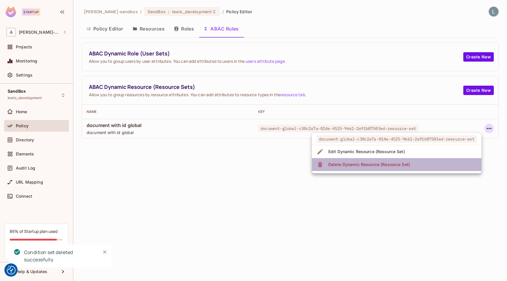
click at [414, 166] on li "Delete Dynamic Resource (Resource Set)" at bounding box center [397, 164] width 170 height 13
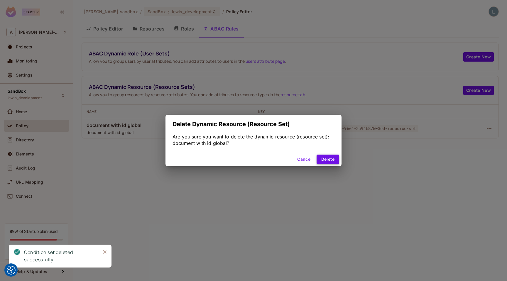
click at [323, 159] on button "Delete" at bounding box center [328, 159] width 23 height 9
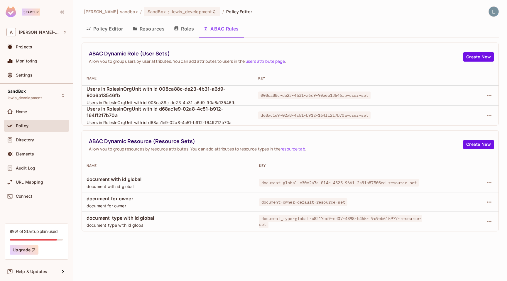
click at [95, 23] on button "Policy Editor" at bounding box center [105, 28] width 46 height 15
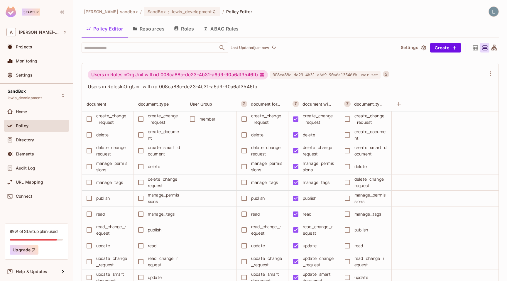
scroll to position [3566, 0]
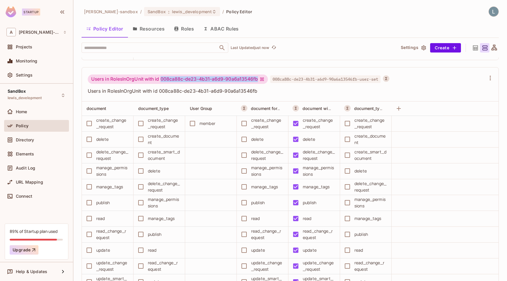
drag, startPoint x: 259, startPoint y: 79, endPoint x: 163, endPoint y: 80, distance: 96.0
click at [163, 80] on div "Users in RolesInOrgUnit with id 008ca88c-de23-4b31-a6d9-90a6a13546fb" at bounding box center [178, 79] width 180 height 9
copy div "008ca88c-de23-4b31-a6d9-90a6a13546fb"
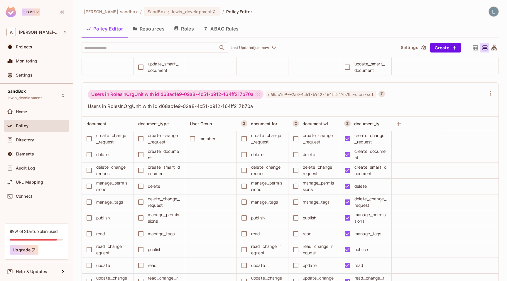
scroll to position [3747, 0]
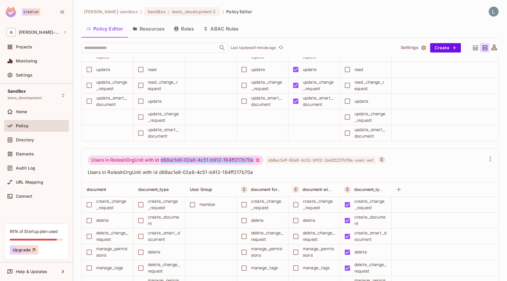
drag, startPoint x: 254, startPoint y: 161, endPoint x: 161, endPoint y: 162, distance: 92.7
click at [161, 162] on div "Users in RolesInOrgUnit with id d68ac1e9-02a8-4c51-b912-164ff217b70a" at bounding box center [176, 160] width 176 height 9
copy div "d68ac1e9-02a8-4c51-b912-164ff217b70a"
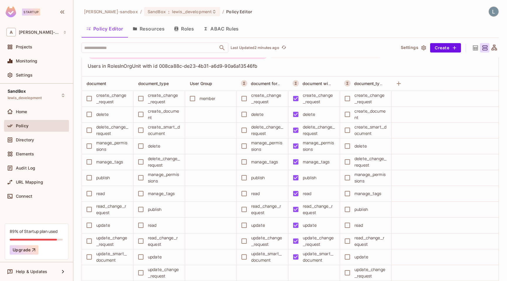
scroll to position [3573, 0]
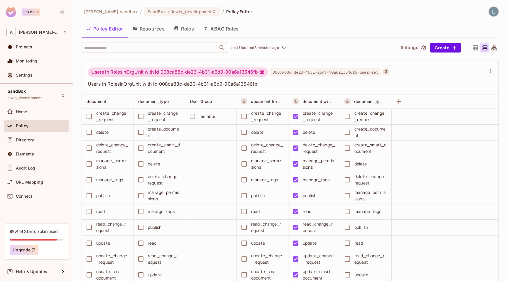
click at [227, 29] on button "ABAC Rules" at bounding box center [221, 28] width 45 height 15
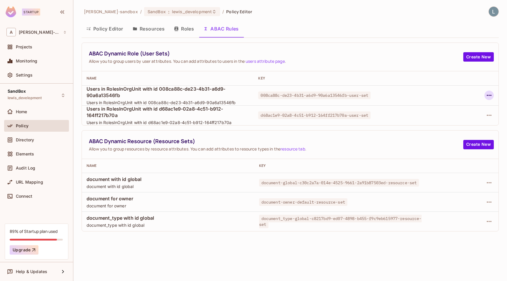
click at [488, 95] on icon "button" at bounding box center [489, 95] width 5 height 1
click at [438, 121] on div "Delete Dynamic Role (User Set)" at bounding box center [451, 122] width 63 height 6
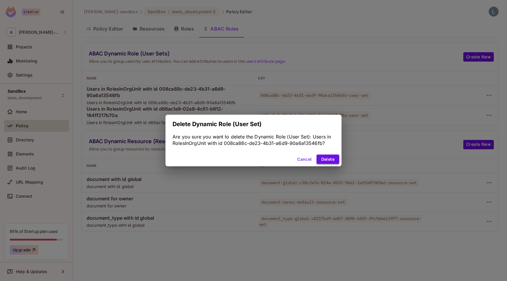
click at [329, 157] on button "Delete" at bounding box center [328, 159] width 23 height 9
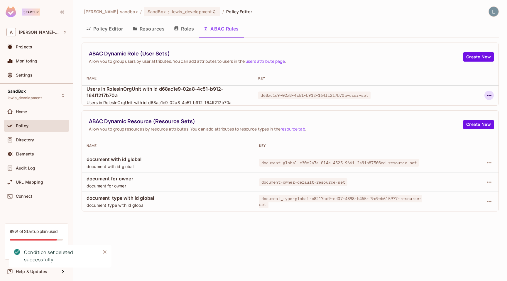
click at [489, 93] on icon "button" at bounding box center [489, 95] width 7 height 7
click at [445, 120] on div "Delete Dynamic Role (User Set)" at bounding box center [451, 122] width 63 height 6
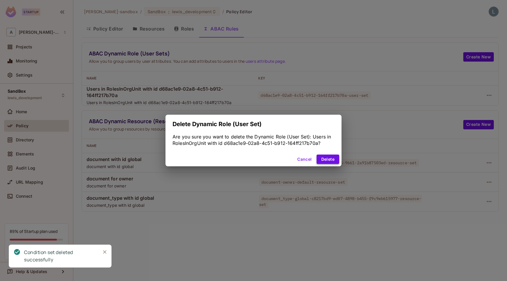
click at [325, 158] on button "Delete" at bounding box center [328, 159] width 23 height 9
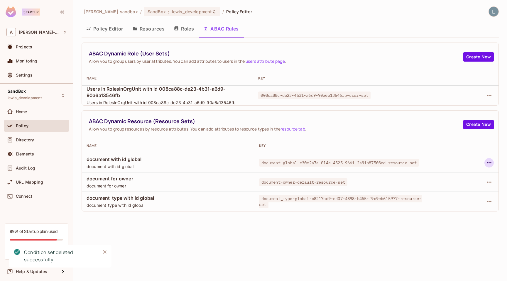
click at [488, 162] on icon "button" at bounding box center [489, 162] width 7 height 7
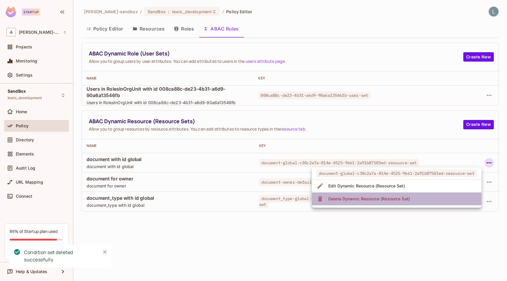
click at [418, 195] on li "Delete Dynamic Resource (Resource Set)" at bounding box center [397, 199] width 170 height 13
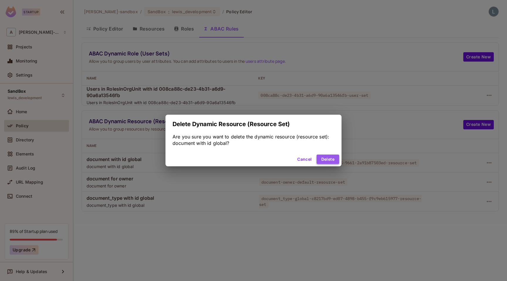
click at [327, 156] on button "Delete" at bounding box center [328, 159] width 23 height 9
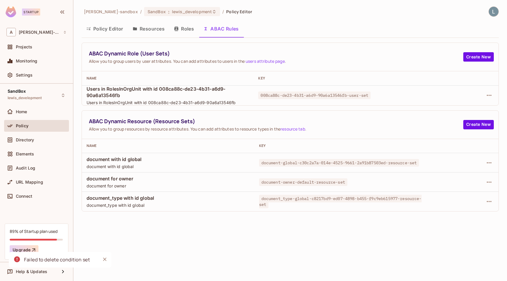
click at [315, 244] on div "alex-trustflight-sandbox / SandBox : lewis_development / Policy Editor Policy E…" at bounding box center [290, 140] width 434 height 281
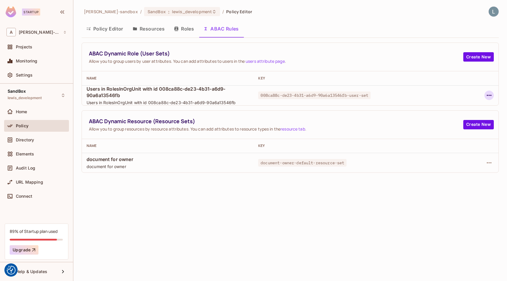
click at [491, 94] on icon "button" at bounding box center [489, 95] width 7 height 7
click at [450, 123] on div "Delete Dynamic Role (User Set)" at bounding box center [451, 122] width 63 height 6
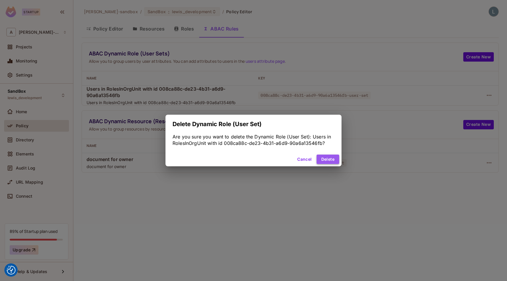
click at [327, 160] on button "Delete" at bounding box center [328, 159] width 23 height 9
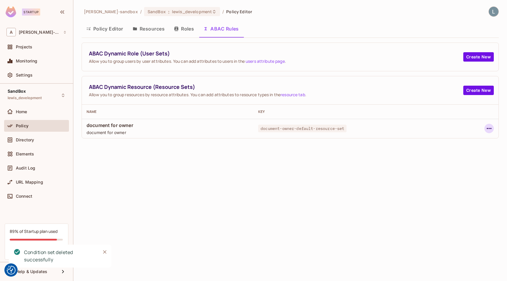
click at [490, 130] on icon "button" at bounding box center [489, 128] width 7 height 7
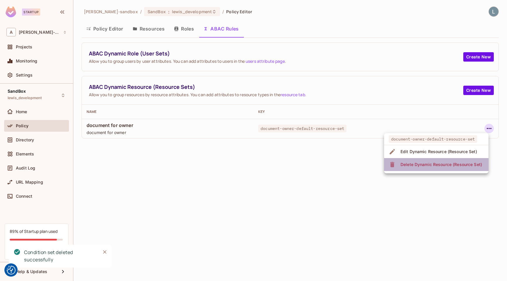
click at [440, 166] on div "Delete Dynamic Resource (Resource Set)" at bounding box center [442, 165] width 82 height 6
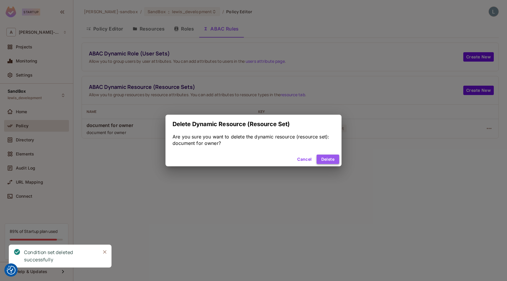
click at [333, 161] on button "Delete" at bounding box center [328, 159] width 23 height 9
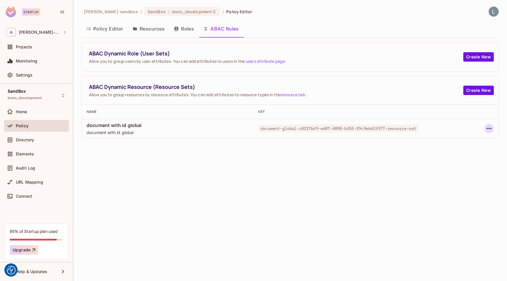
click at [489, 128] on icon "button" at bounding box center [489, 128] width 5 height 1
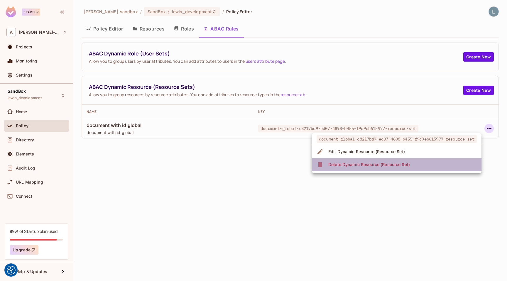
click at [432, 161] on li "Delete Dynamic Resource (Resource Set)" at bounding box center [397, 164] width 170 height 13
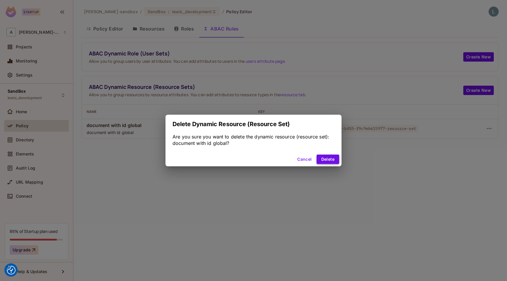
click at [323, 158] on button "Delete" at bounding box center [328, 159] width 23 height 9
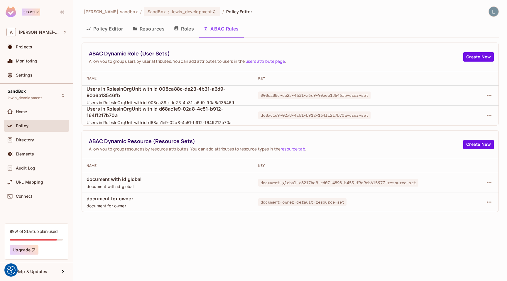
click at [149, 30] on button "Resources" at bounding box center [148, 28] width 41 height 15
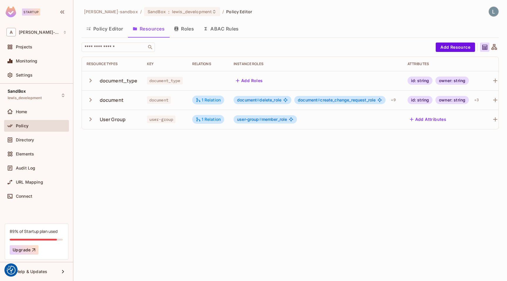
click at [112, 29] on button "Policy Editor" at bounding box center [105, 28] width 46 height 15
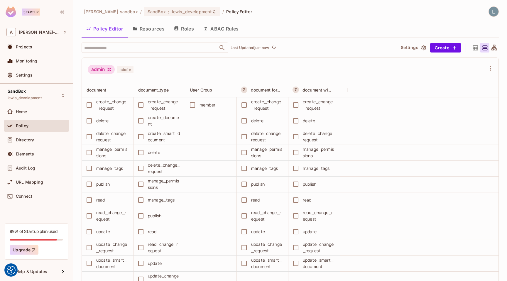
click at [229, 31] on button "ABAC Rules" at bounding box center [221, 28] width 45 height 15
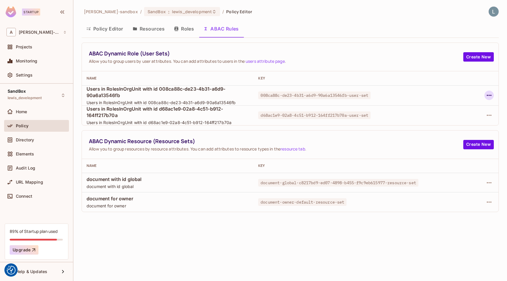
click at [488, 96] on icon "button" at bounding box center [489, 95] width 7 height 7
click at [452, 121] on div "Delete Dynamic Role (User Set)" at bounding box center [451, 122] width 63 height 6
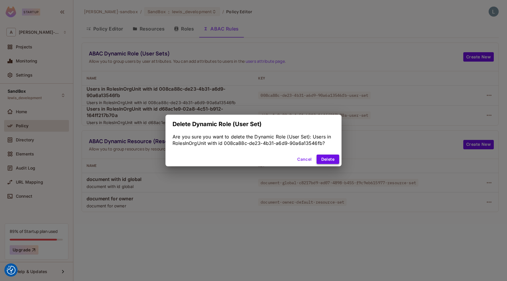
click at [332, 159] on button "Delete" at bounding box center [328, 159] width 23 height 9
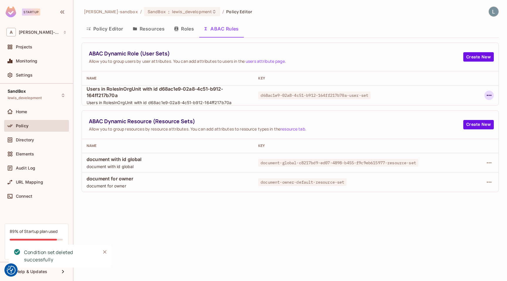
click at [490, 96] on icon "button" at bounding box center [489, 95] width 7 height 7
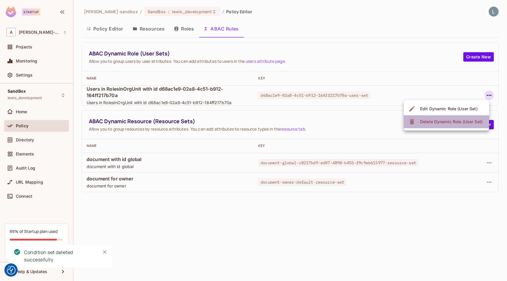
click at [460, 123] on div "Delete Dynamic Role (User Set)" at bounding box center [451, 122] width 63 height 6
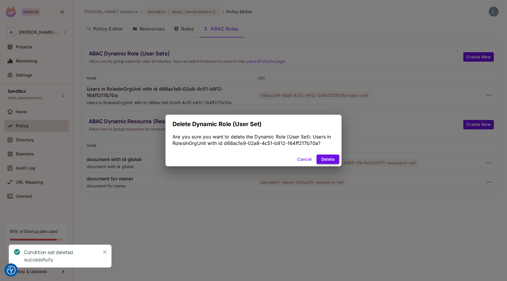
click at [333, 157] on button "Delete" at bounding box center [328, 159] width 23 height 9
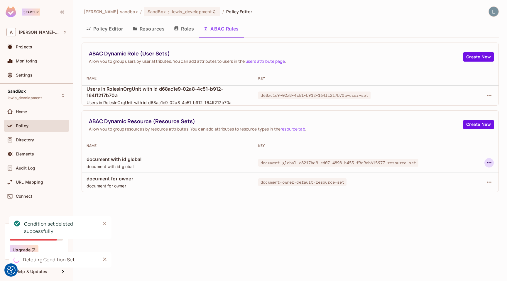
click at [492, 163] on icon "button" at bounding box center [489, 162] width 7 height 7
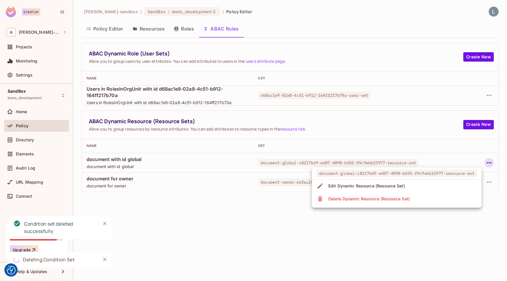
click at [429, 199] on li "Delete Dynamic Resource (Resource Set)" at bounding box center [397, 199] width 170 height 13
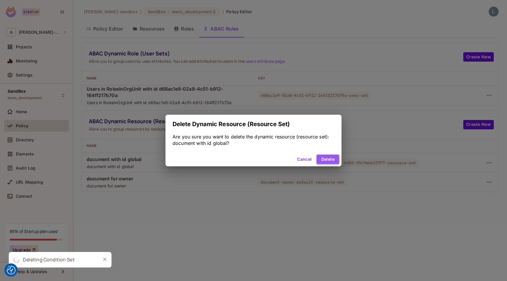
click at [334, 158] on button "Delete" at bounding box center [328, 159] width 23 height 9
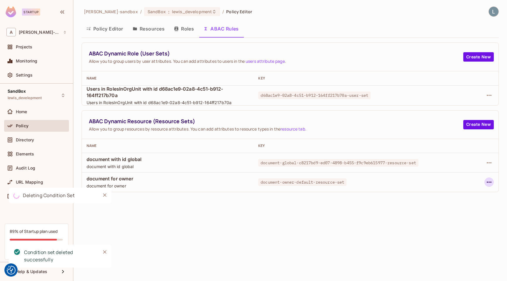
click at [491, 183] on icon "button" at bounding box center [489, 182] width 5 height 1
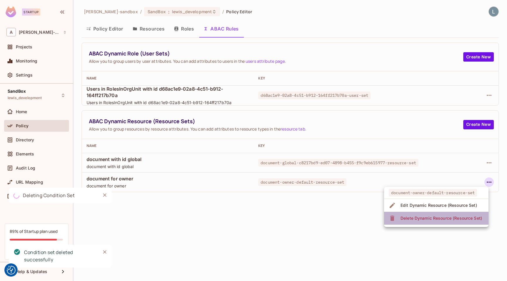
click at [414, 217] on div "Delete Dynamic Resource (Resource Set)" at bounding box center [442, 218] width 82 height 6
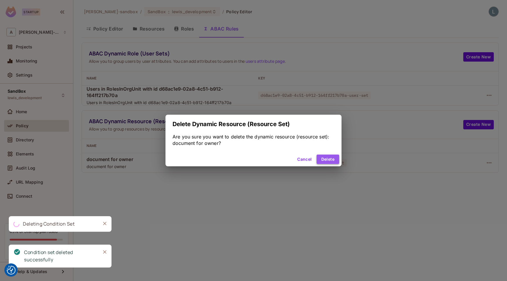
click at [329, 156] on button "Delete" at bounding box center [328, 159] width 23 height 9
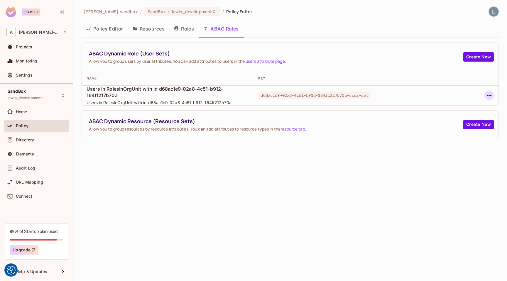
click at [492, 95] on icon "button" at bounding box center [489, 95] width 7 height 7
click at [455, 121] on div "Delete Dynamic Role (User Set)" at bounding box center [451, 122] width 63 height 6
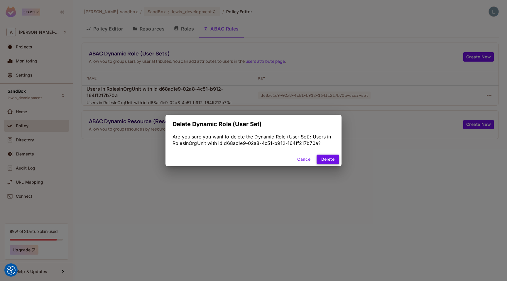
click at [327, 162] on button "Delete" at bounding box center [328, 159] width 23 height 9
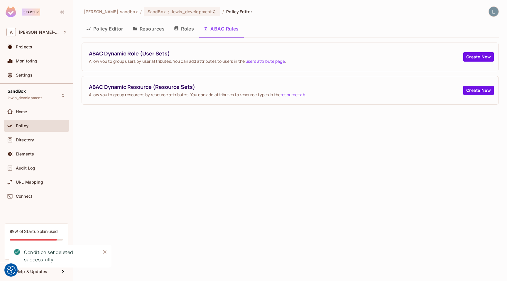
click at [284, 169] on div "alex-trustflight-sandbox / SandBox : lewis_development / Policy Editor Policy E…" at bounding box center [290, 140] width 434 height 281
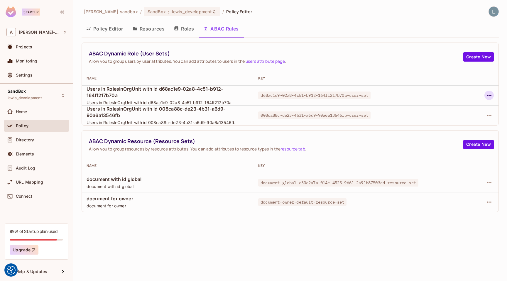
click at [490, 95] on icon "button" at bounding box center [489, 95] width 7 height 7
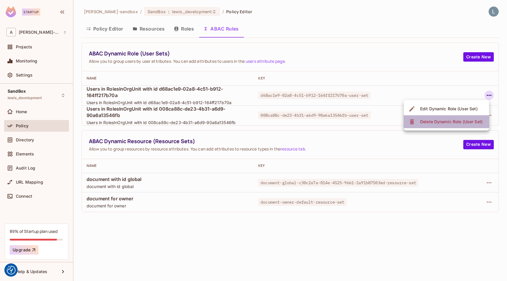
click at [458, 119] on div "Delete Dynamic Role (User Set)" at bounding box center [451, 122] width 63 height 6
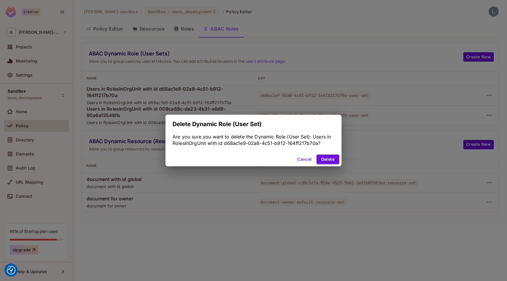
click at [335, 159] on button "Delete" at bounding box center [328, 159] width 23 height 9
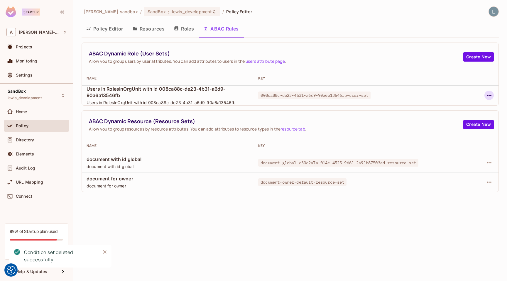
click at [488, 95] on icon "button" at bounding box center [489, 95] width 7 height 7
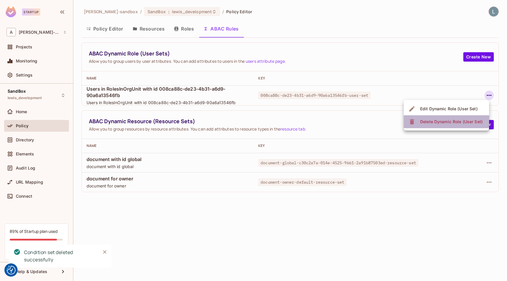
click at [464, 120] on div "Delete Dynamic Role (User Set)" at bounding box center [451, 122] width 63 height 6
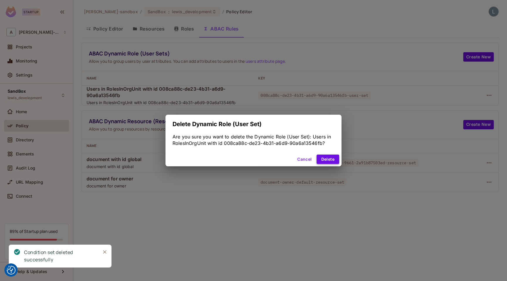
click at [333, 160] on button "Delete" at bounding box center [328, 159] width 23 height 9
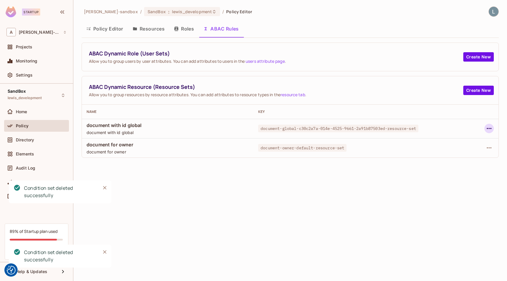
click at [491, 130] on icon "button" at bounding box center [489, 128] width 7 height 7
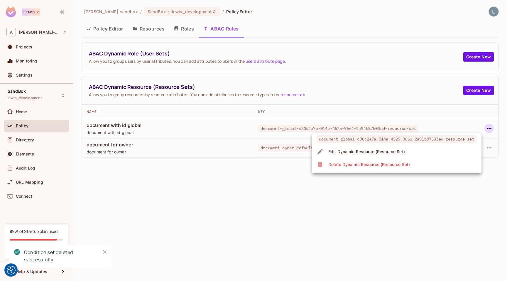
click at [442, 163] on li "Delete Dynamic Resource (Resource Set)" at bounding box center [397, 164] width 170 height 13
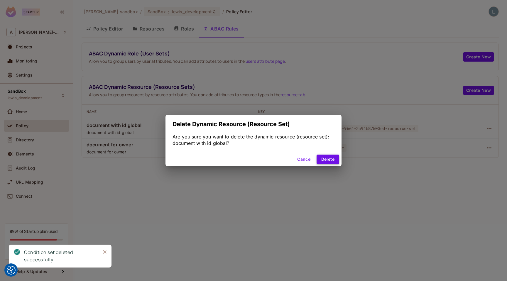
click at [328, 156] on button "Delete" at bounding box center [328, 159] width 23 height 9
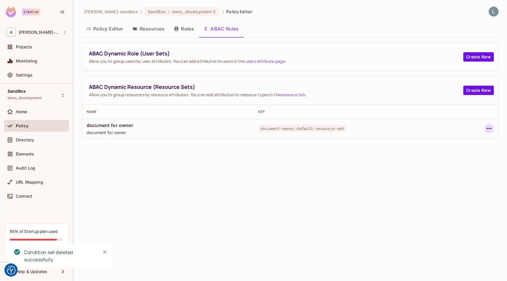
click at [490, 127] on icon "button" at bounding box center [489, 128] width 7 height 7
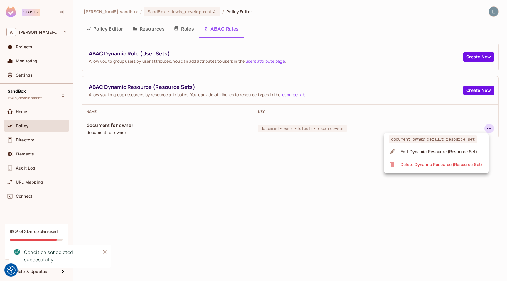
click at [450, 163] on div "Delete Dynamic Resource (Resource Set)" at bounding box center [442, 165] width 82 height 6
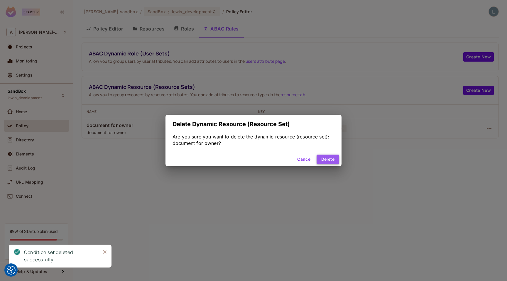
click at [333, 159] on button "Delete" at bounding box center [328, 159] width 23 height 9
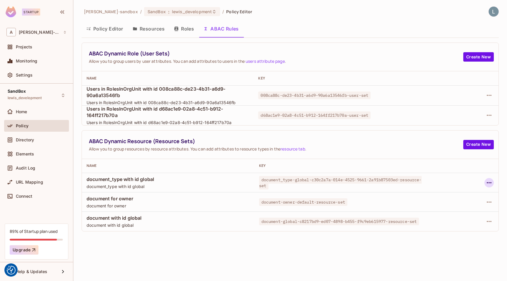
click at [493, 182] on button "button" at bounding box center [489, 182] width 9 height 9
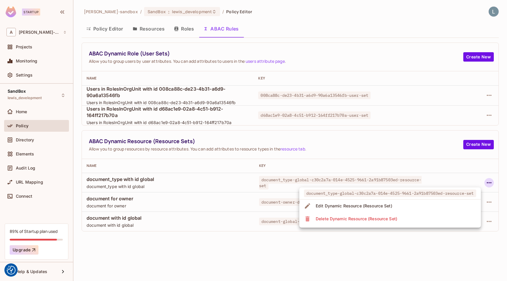
click at [387, 219] on div "Delete Dynamic Resource (Resource Set)" at bounding box center [357, 219] width 82 height 6
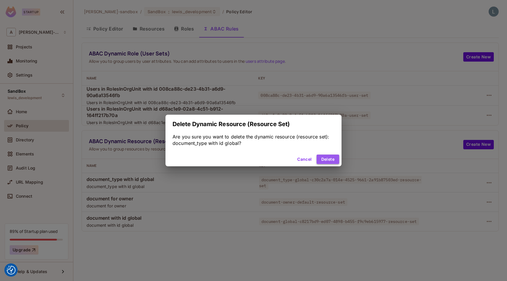
click at [330, 161] on button "Delete" at bounding box center [328, 159] width 23 height 9
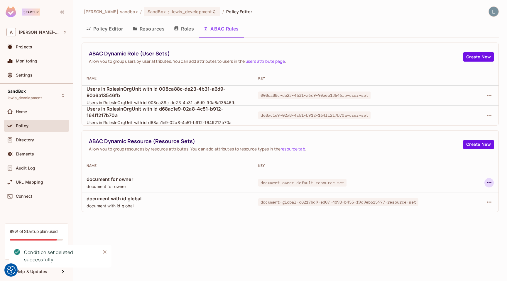
click at [490, 183] on icon "button" at bounding box center [489, 182] width 7 height 7
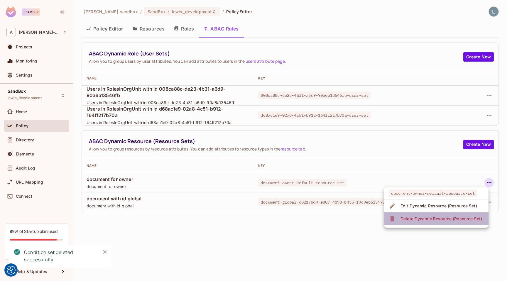
click at [430, 217] on div "Delete Dynamic Resource (Resource Set)" at bounding box center [442, 219] width 82 height 6
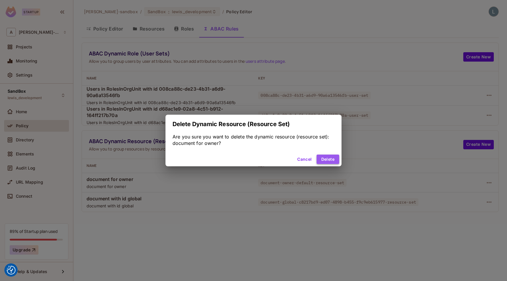
click at [328, 161] on button "Delete" at bounding box center [328, 159] width 23 height 9
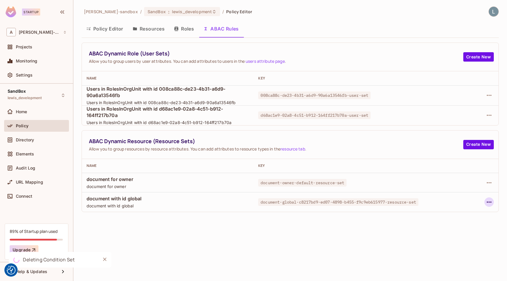
click at [487, 201] on icon "button" at bounding box center [489, 202] width 7 height 7
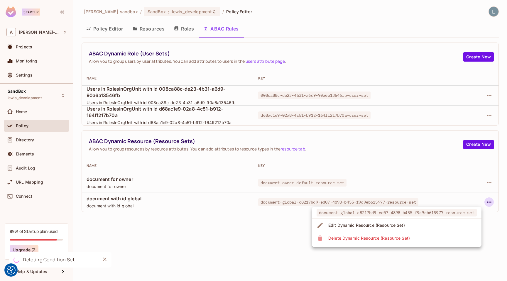
click at [405, 237] on div "Delete Dynamic Resource (Resource Set)" at bounding box center [369, 238] width 82 height 6
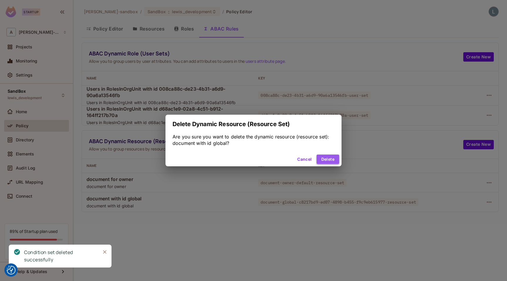
click at [331, 158] on button "Delete" at bounding box center [328, 159] width 23 height 9
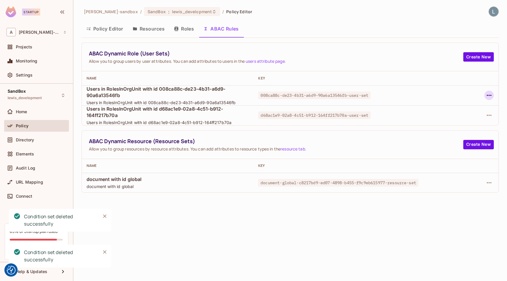
click at [490, 95] on icon "button" at bounding box center [489, 95] width 7 height 7
click at [433, 118] on span "Delete Dynamic Role (User Set)" at bounding box center [451, 121] width 66 height 9
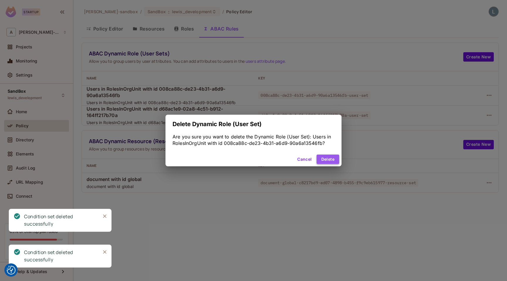
click at [331, 157] on button "Delete" at bounding box center [328, 159] width 23 height 9
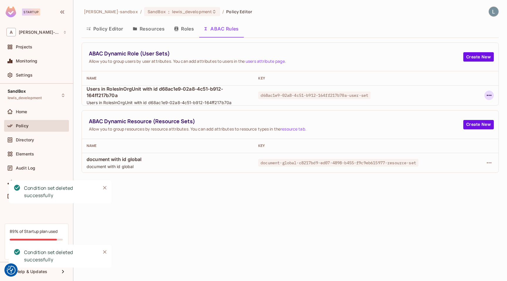
click at [487, 97] on icon "button" at bounding box center [489, 95] width 7 height 7
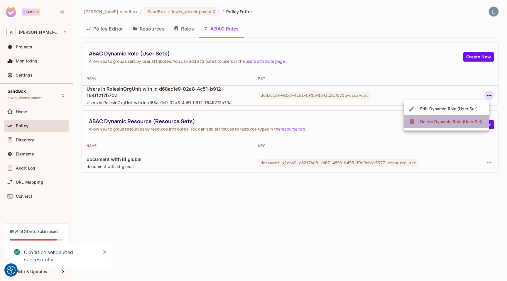
click at [425, 122] on div "Delete Dynamic Role (User Set)" at bounding box center [451, 122] width 63 height 6
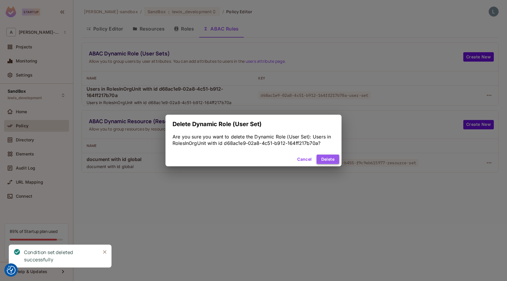
click at [321, 159] on button "Delete" at bounding box center [328, 159] width 23 height 9
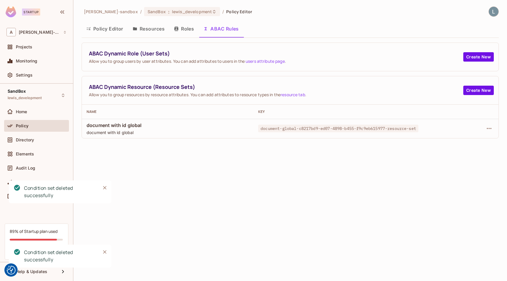
click at [268, 204] on div "alex-trustflight-sandbox / SandBox : lewis_development / Policy Editor Policy E…" at bounding box center [290, 140] width 434 height 281
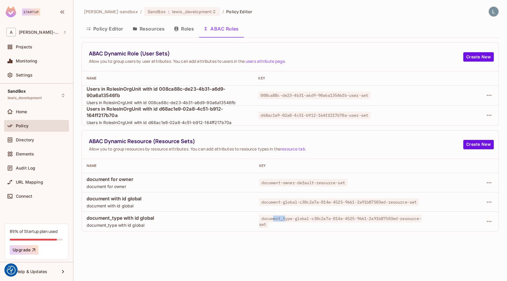
drag, startPoint x: 285, startPoint y: 218, endPoint x: 271, endPoint y: 218, distance: 13.8
click at [271, 218] on span "document_type-global-c30c2a7a-014e-4525-9661-2a91b87503ed-resource-set" at bounding box center [340, 221] width 163 height 13
click at [273, 228] on td "document_type-global-c30c2a7a-014e-4525-9661-2a91b87503ed-resource-set" at bounding box center [340, 221] width 173 height 19
click at [488, 224] on icon "button" at bounding box center [489, 221] width 7 height 7
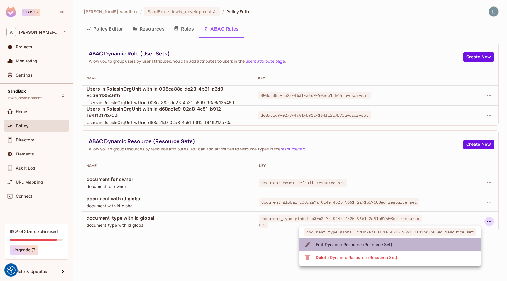
click at [384, 246] on div "Edit Dynamic Resource (Resource Set)" at bounding box center [354, 245] width 77 height 6
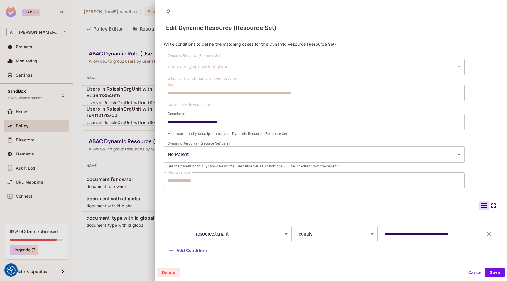
click at [192, 68] on div "document_type with id global" at bounding box center [314, 67] width 301 height 16
click at [125, 104] on div at bounding box center [253, 140] width 507 height 281
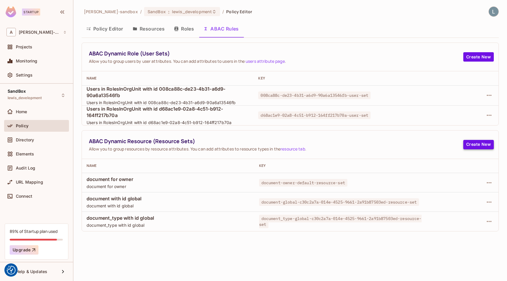
click at [476, 141] on button "Create New" at bounding box center [478, 144] width 31 height 9
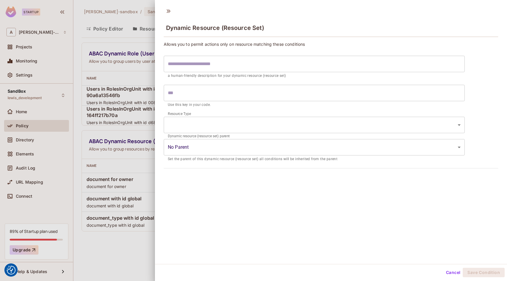
click at [249, 60] on input "text" at bounding box center [314, 64] width 301 height 16
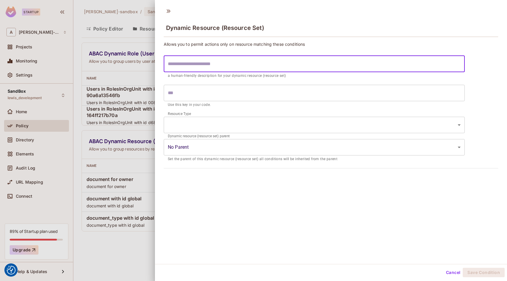
type input "*"
type input "**"
type input "***"
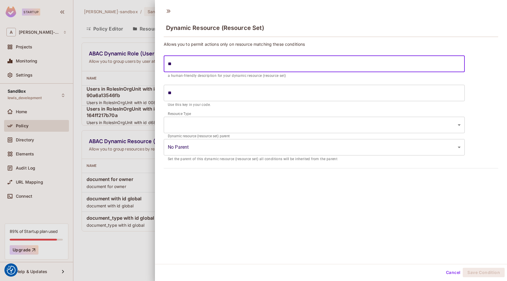
type input "***"
type input "****"
type input "*****"
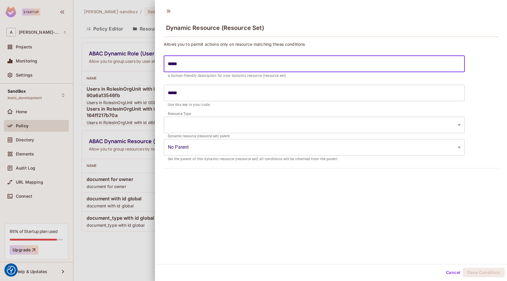
type input "******"
type input "*******"
type input "********"
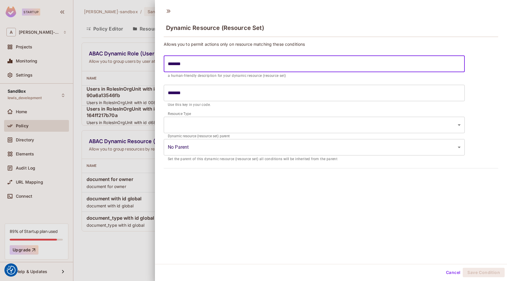
type input "********"
type input "**********"
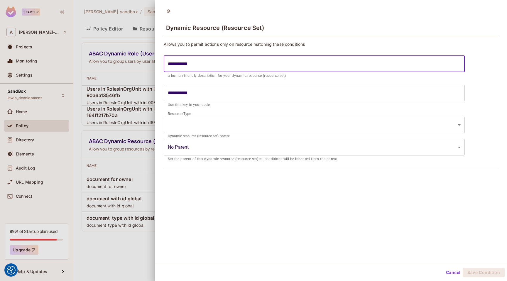
type input "**********"
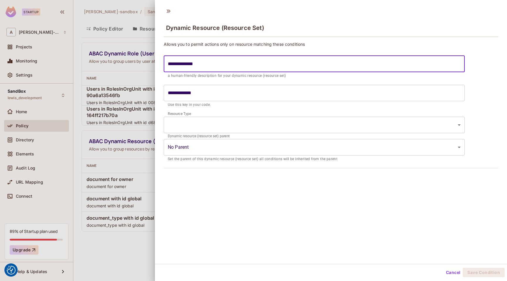
type input "**********"
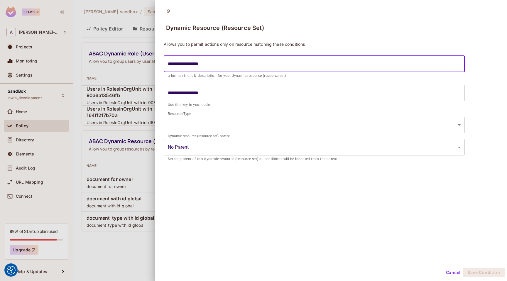
type input "**********"
click at [266, 125] on body "We use cookies to enhance your browsing experience, serve personalized ads or c…" at bounding box center [253, 140] width 507 height 281
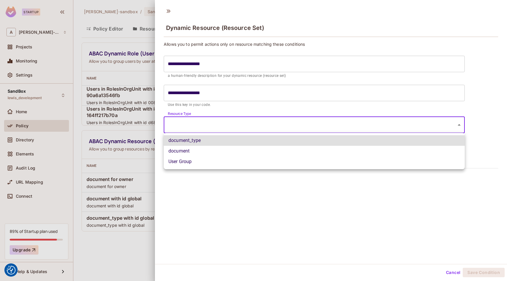
click at [220, 138] on li "document_type" at bounding box center [314, 140] width 301 height 11
type input "**********"
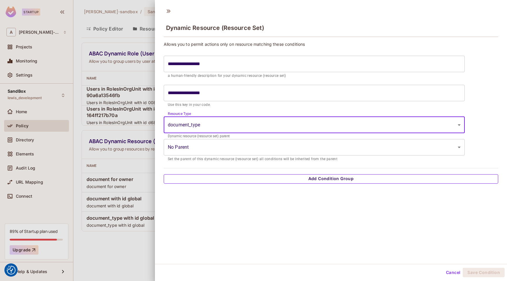
click at [328, 174] on button "Add Condition Group" at bounding box center [331, 178] width 335 height 9
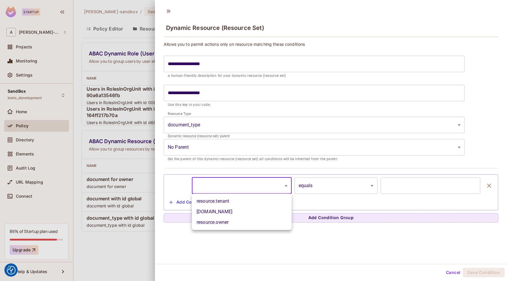
click at [273, 187] on body "We use cookies to enhance your browsing experience, serve personalized ads or c…" at bounding box center [253, 140] width 507 height 281
click at [253, 200] on li "resource.tenant" at bounding box center [242, 201] width 100 height 11
type input "**********"
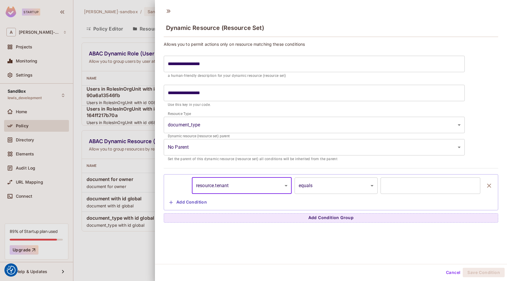
click at [424, 188] on input "text" at bounding box center [431, 186] width 100 height 16
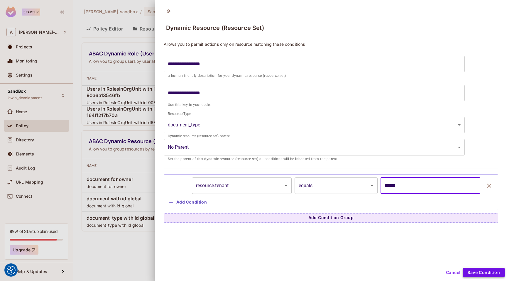
type input "******"
click at [480, 272] on button "Save Condition" at bounding box center [484, 272] width 42 height 9
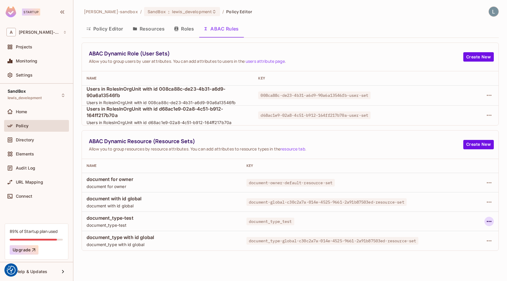
click at [491, 222] on icon "button" at bounding box center [489, 221] width 5 height 1
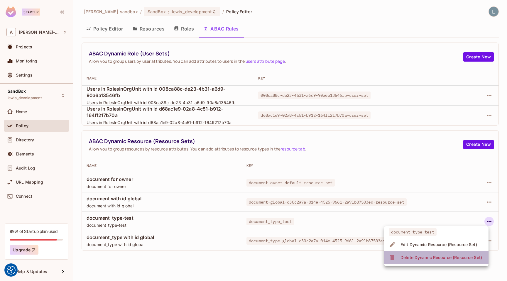
click at [436, 257] on div "Delete Dynamic Resource (Resource Set)" at bounding box center [442, 258] width 82 height 6
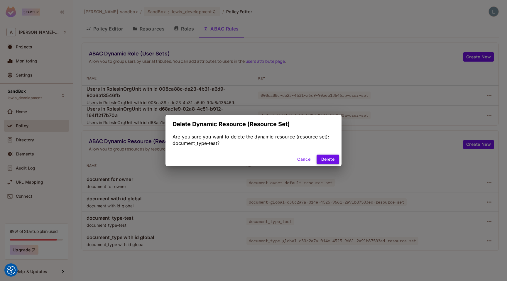
click at [326, 160] on button "Delete" at bounding box center [328, 159] width 23 height 9
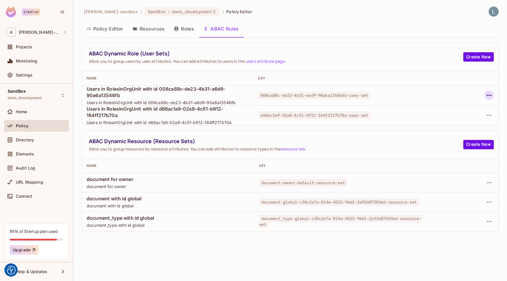
click at [490, 95] on icon "button" at bounding box center [489, 95] width 7 height 7
click at [443, 121] on div "Delete Dynamic Role (User Set)" at bounding box center [451, 122] width 63 height 6
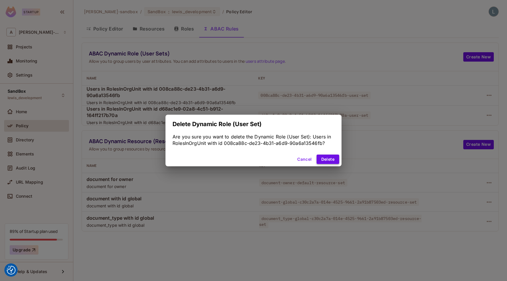
click at [330, 157] on button "Delete" at bounding box center [328, 159] width 23 height 9
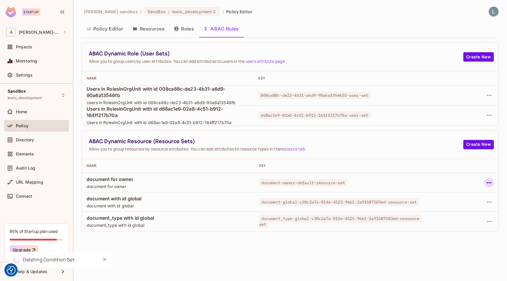
click at [490, 183] on icon "button" at bounding box center [489, 182] width 7 height 7
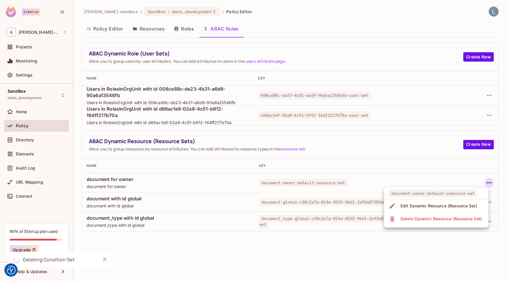
click at [436, 216] on div "Delete Dynamic Resource (Resource Set)" at bounding box center [442, 219] width 82 height 6
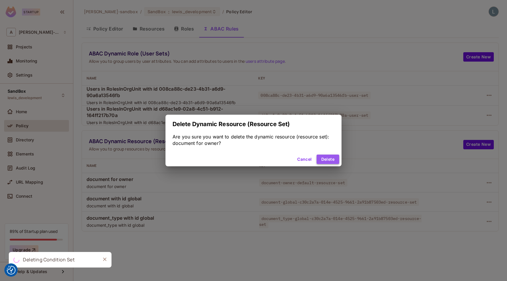
click at [333, 158] on button "Delete" at bounding box center [328, 159] width 23 height 9
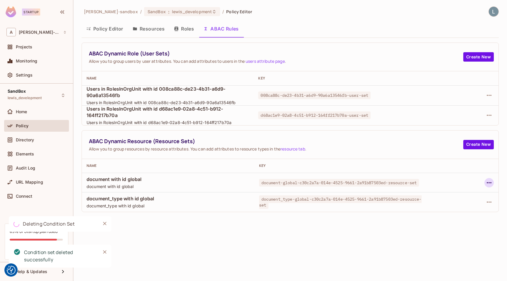
click at [489, 186] on icon "button" at bounding box center [489, 182] width 7 height 7
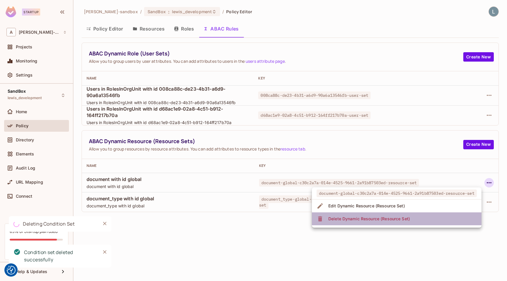
click at [430, 214] on li "Delete Dynamic Resource (Resource Set)" at bounding box center [397, 218] width 170 height 13
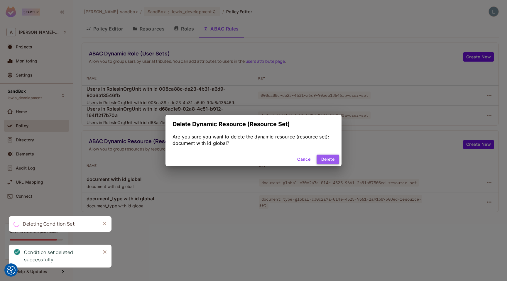
click at [329, 161] on button "Delete" at bounding box center [328, 159] width 23 height 9
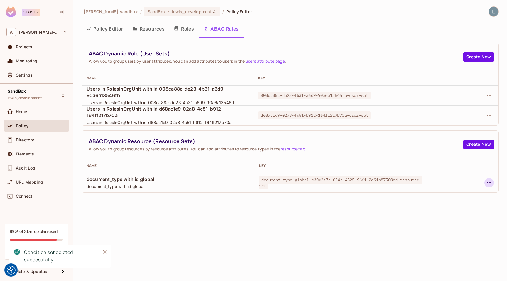
click at [487, 184] on icon "button" at bounding box center [489, 182] width 7 height 7
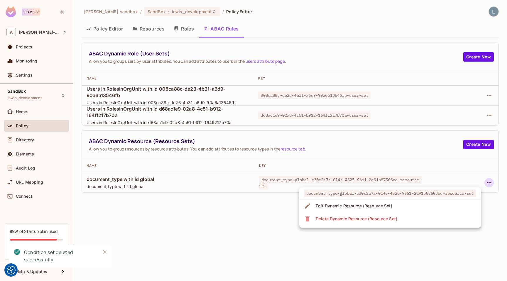
click at [423, 215] on li "Delete Dynamic Resource (Resource Set)" at bounding box center [390, 218] width 182 height 13
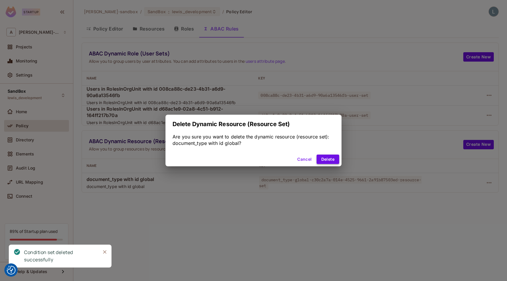
click at [330, 160] on button "Delete" at bounding box center [328, 159] width 23 height 9
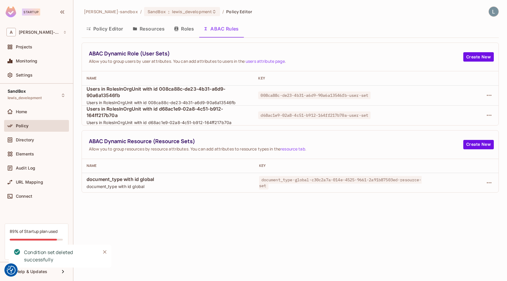
click at [227, 233] on div "alex-trustflight-sandbox / SandBox : lewis_development / Policy Editor Policy E…" at bounding box center [290, 140] width 434 height 281
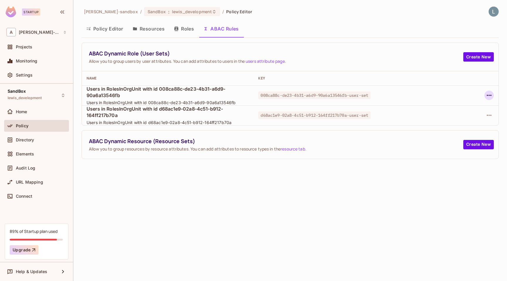
click at [490, 96] on icon "button" at bounding box center [489, 95] width 7 height 7
click at [459, 119] on div "Delete Dynamic Role (User Set)" at bounding box center [451, 122] width 63 height 6
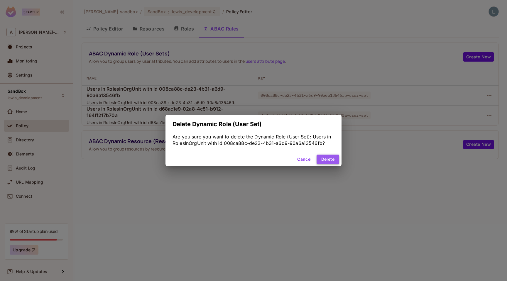
click at [333, 158] on button "Delete" at bounding box center [328, 159] width 23 height 9
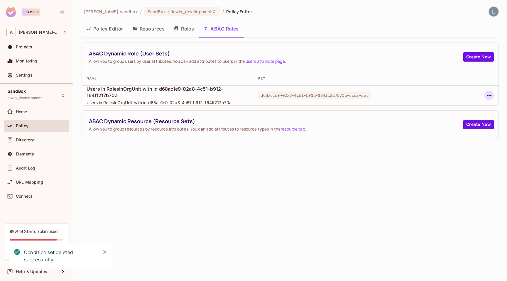
click at [492, 94] on icon "button" at bounding box center [489, 95] width 7 height 7
click at [454, 122] on div "Delete Dynamic Role (User Set)" at bounding box center [451, 122] width 63 height 6
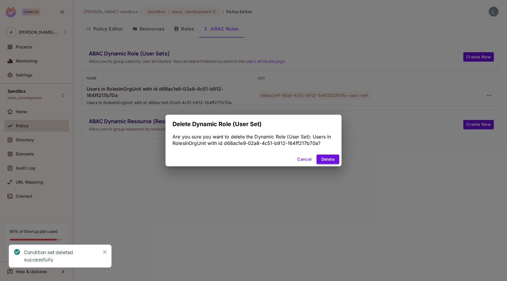
click at [323, 158] on button "Delete" at bounding box center [328, 159] width 23 height 9
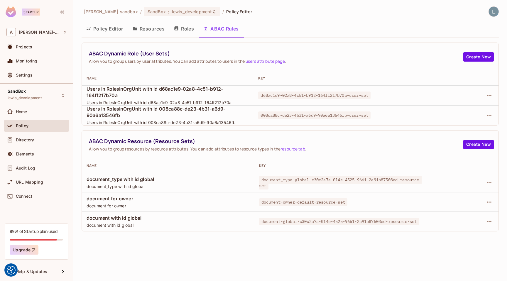
click at [474, 174] on td at bounding box center [463, 182] width 72 height 19
click at [490, 183] on icon "button" at bounding box center [489, 182] width 7 height 7
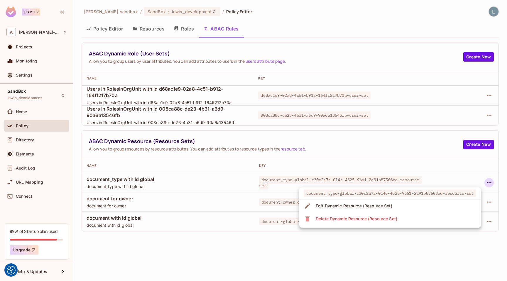
click at [401, 216] on li "Delete Dynamic Resource (Resource Set)" at bounding box center [390, 218] width 182 height 13
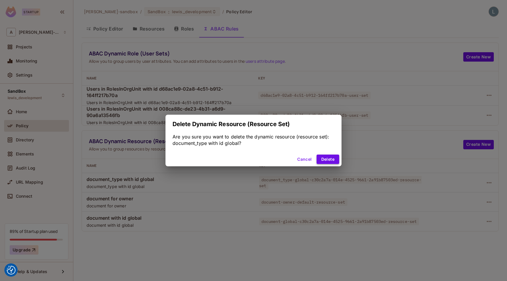
click at [319, 159] on button "Delete" at bounding box center [328, 159] width 23 height 9
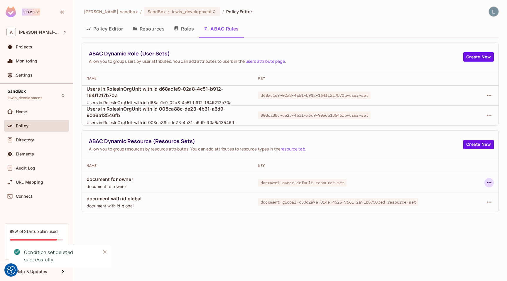
click at [491, 183] on icon "button" at bounding box center [489, 182] width 7 height 7
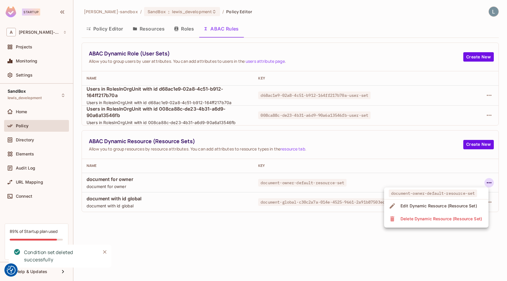
click at [434, 215] on span "Delete Dynamic Resource (Resource Set)" at bounding box center [441, 218] width 85 height 9
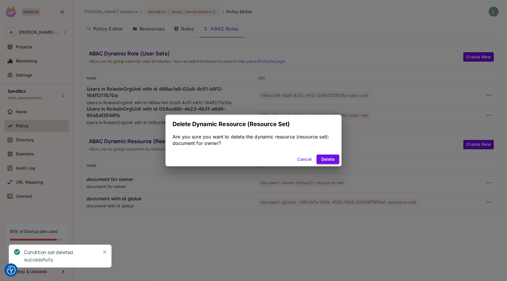
click at [333, 158] on button "Delete" at bounding box center [328, 159] width 23 height 9
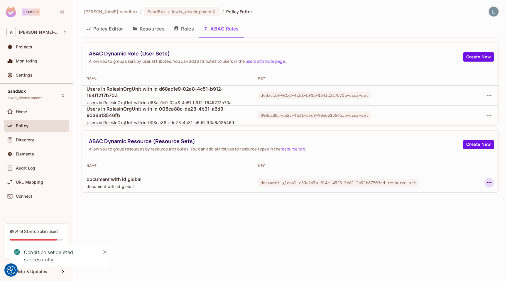
click at [488, 186] on icon "button" at bounding box center [489, 182] width 7 height 7
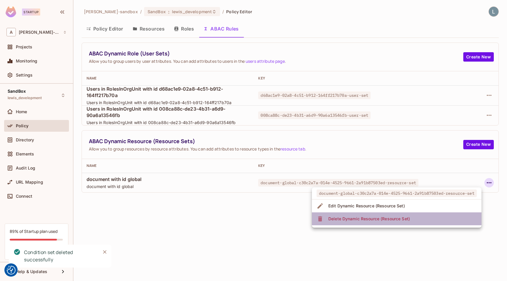
click at [435, 215] on li "Delete Dynamic Resource (Resource Set)" at bounding box center [397, 218] width 170 height 13
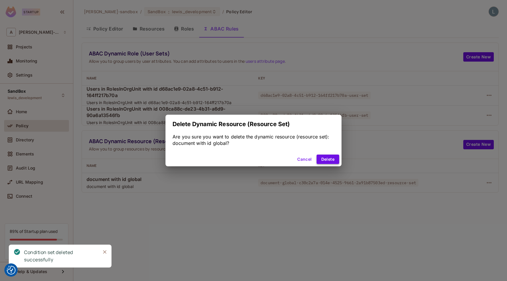
click at [324, 157] on button "Delete" at bounding box center [328, 159] width 23 height 9
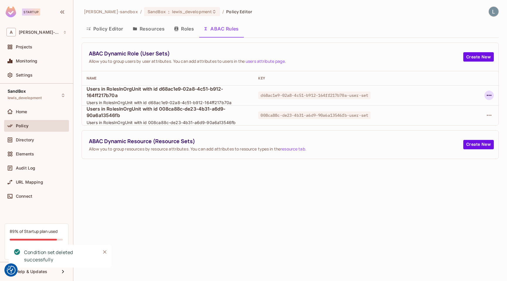
click at [488, 96] on icon "button" at bounding box center [489, 95] width 7 height 7
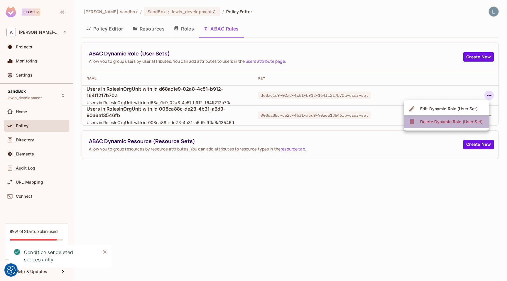
click at [456, 120] on div "Delete Dynamic Role (User Set)" at bounding box center [451, 122] width 63 height 6
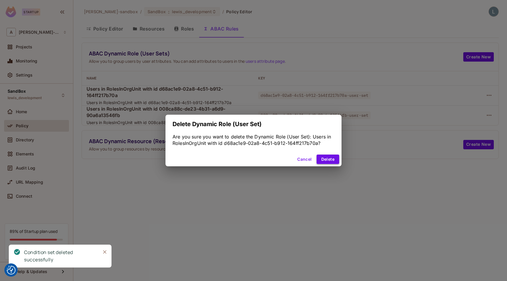
click at [329, 157] on button "Delete" at bounding box center [328, 159] width 23 height 9
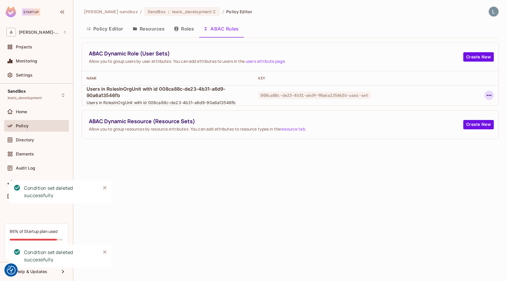
click at [489, 95] on icon "button" at bounding box center [489, 95] width 5 height 1
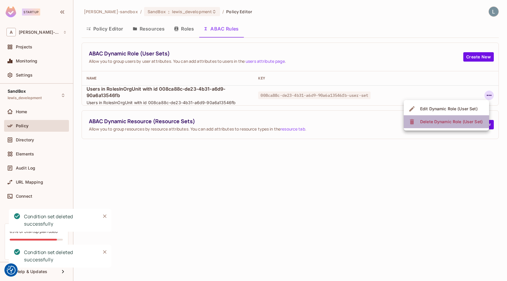
click at [447, 120] on div "Delete Dynamic Role (User Set)" at bounding box center [451, 122] width 63 height 6
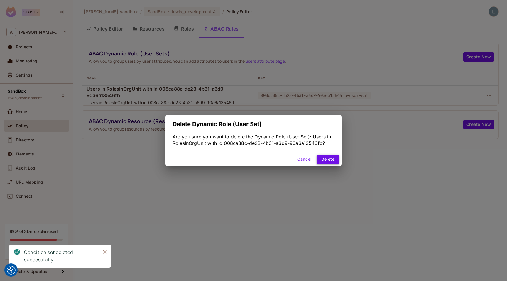
click at [324, 157] on button "Delete" at bounding box center [328, 159] width 23 height 9
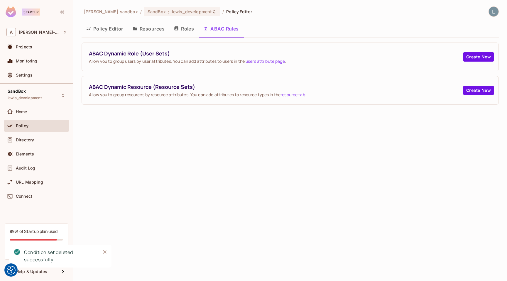
click at [234, 168] on div "[PERSON_NAME]-sandbox / SandBox : lewis_development / Policy Editor Policy Edit…" at bounding box center [290, 140] width 434 height 281
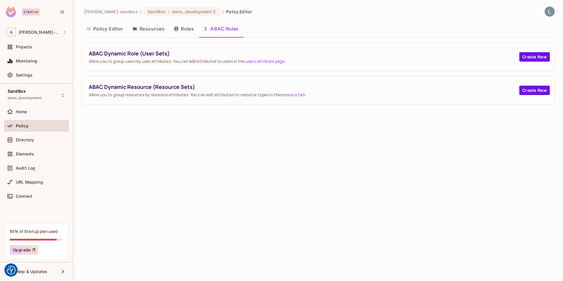
click at [256, 169] on div "[PERSON_NAME]-sandbox / SandBox : lewis_development / Policy Editor Policy Edit…" at bounding box center [318, 140] width 490 height 281
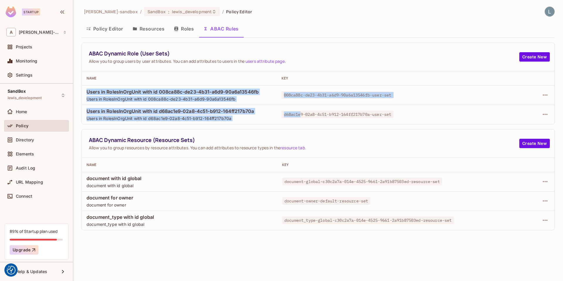
drag, startPoint x: 87, startPoint y: 92, endPoint x: 300, endPoint y: 115, distance: 213.8
click at [300, 115] on tbody "Users in RolesInOrgUnit with id 008ca88c-de23-4b31-a6d9-90a6a13546fb Users in R…" at bounding box center [318, 104] width 473 height 39
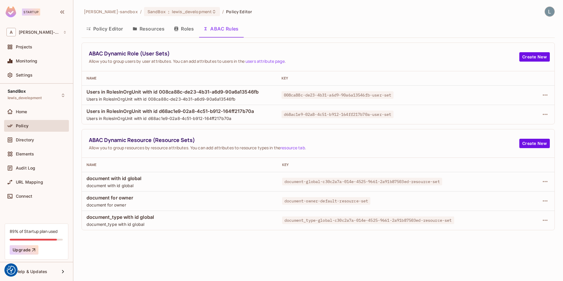
click at [259, 114] on div "Users in RolesInOrgUnit with id d68ac1e9-02a8-4c51-b912-164ff217b70a Users in R…" at bounding box center [180, 114] width 186 height 13
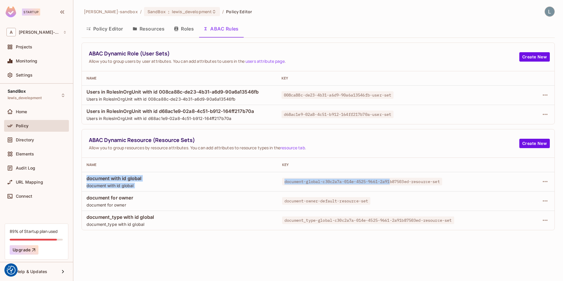
drag, startPoint x: 86, startPoint y: 179, endPoint x: 394, endPoint y: 181, distance: 307.6
click at [394, 181] on tr "document with id global document with id global document-global-c30c2a7a-014e-4…" at bounding box center [318, 181] width 473 height 19
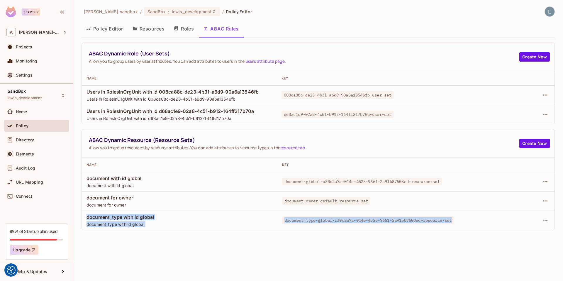
drag, startPoint x: 87, startPoint y: 216, endPoint x: 461, endPoint y: 226, distance: 374.0
click at [461, 226] on tr "document_type with id global document_type with id global document_type-global-…" at bounding box center [318, 220] width 473 height 19
click at [546, 220] on icon "button" at bounding box center [545, 220] width 7 height 7
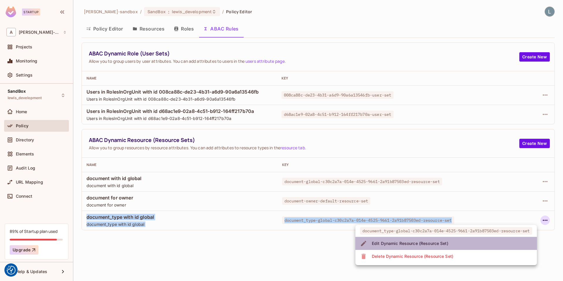
click at [434, 242] on div "Edit Dynamic Resource (Resource Set)" at bounding box center [410, 244] width 77 height 6
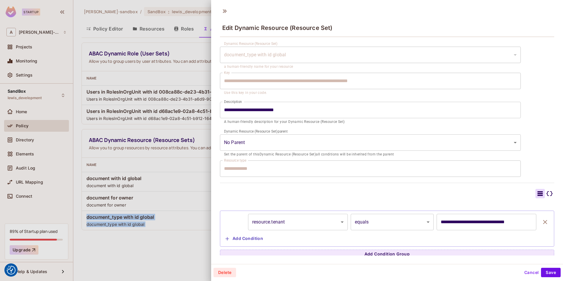
scroll to position [14, 0]
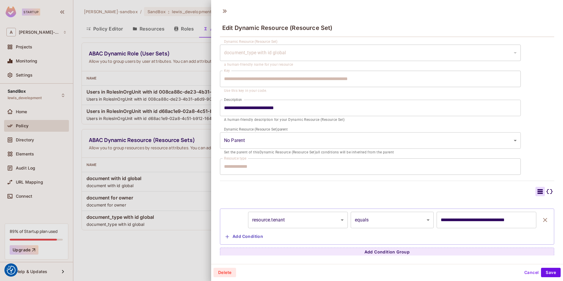
click at [181, 229] on div at bounding box center [281, 140] width 563 height 281
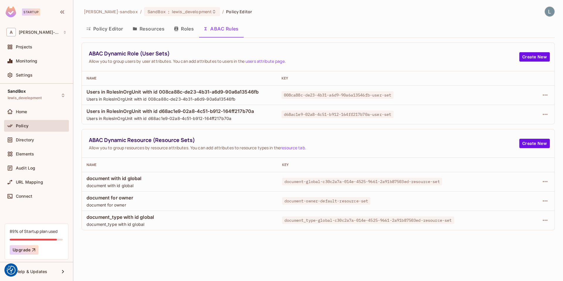
click at [107, 25] on button "Policy Editor" at bounding box center [105, 28] width 46 height 15
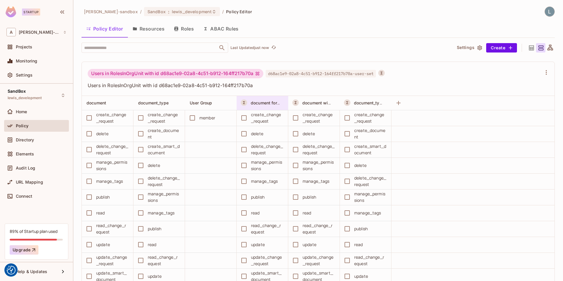
scroll to position [3825, 0]
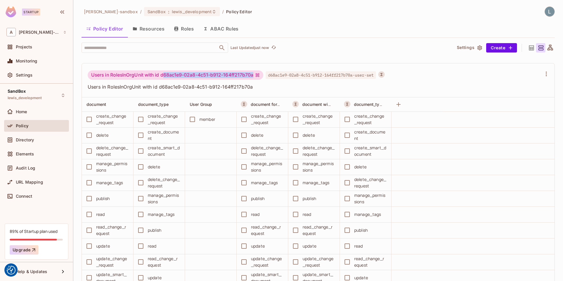
drag, startPoint x: 254, startPoint y: 75, endPoint x: 163, endPoint y: 74, distance: 90.7
click at [163, 74] on div "Users in RolesInOrgUnit with id d68ac1e9-02a8-4c51-b912-164ff217b70a" at bounding box center [176, 74] width 176 height 9
click at [209, 76] on div "Users in RolesInOrgUnit with id d68ac1e9-02a8-4c51-b912-164ff217b70a" at bounding box center [176, 74] width 176 height 9
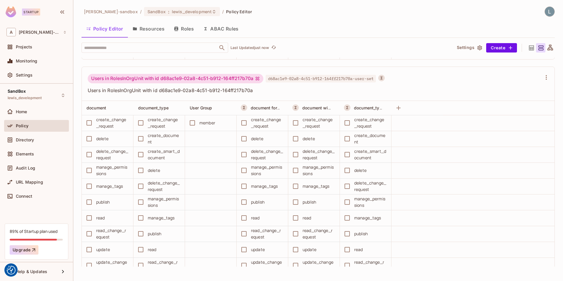
scroll to position [3802, 0]
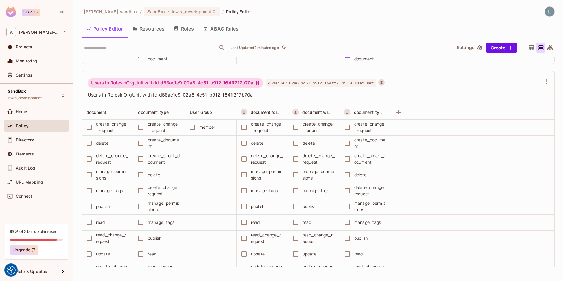
click at [217, 32] on button "ABAC Rules" at bounding box center [221, 28] width 45 height 15
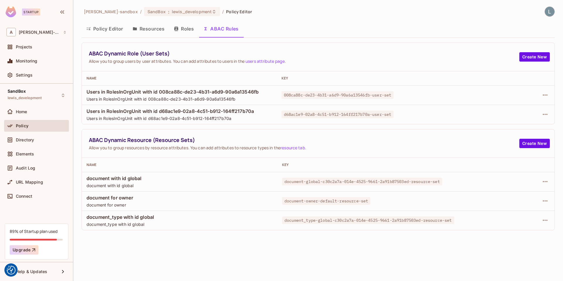
click at [436, 99] on td "008ca88c-de23-4b31-a6d9-90a6a13546fb-user-set" at bounding box center [374, 94] width 195 height 19
click at [400, 159] on th "Key" at bounding box center [376, 165] width 196 height 14
click at [410, 123] on td "d68ac1e9-02a8-4c51-b912-164ff217b70a-user-set" at bounding box center [374, 114] width 195 height 19
click at [149, 33] on button "Resources" at bounding box center [148, 28] width 41 height 15
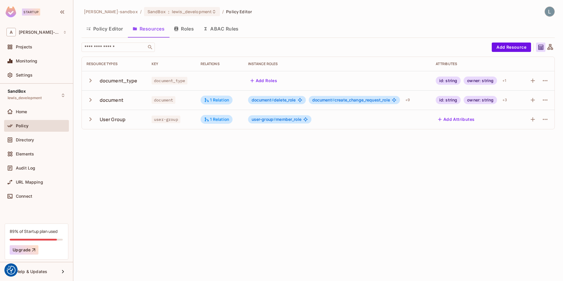
click at [90, 81] on icon "button" at bounding box center [91, 81] width 8 height 8
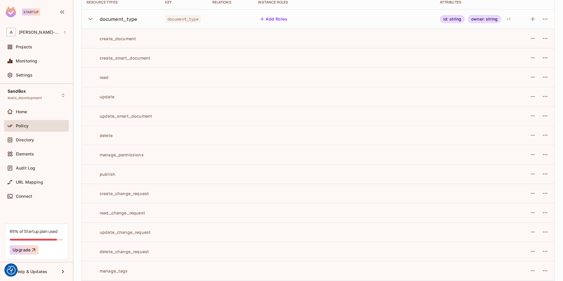
scroll to position [62, 0]
click at [126, 193] on div "create_change_request" at bounding box center [118, 193] width 63 height 6
click at [120, 193] on div "create_change_request" at bounding box center [118, 193] width 63 height 6
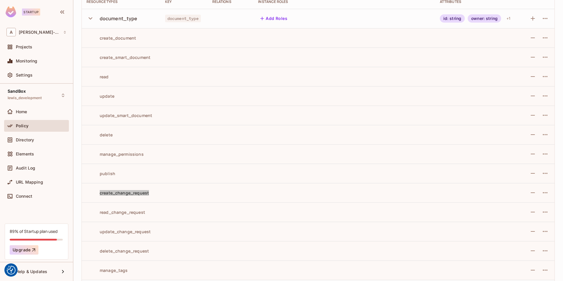
scroll to position [0, 0]
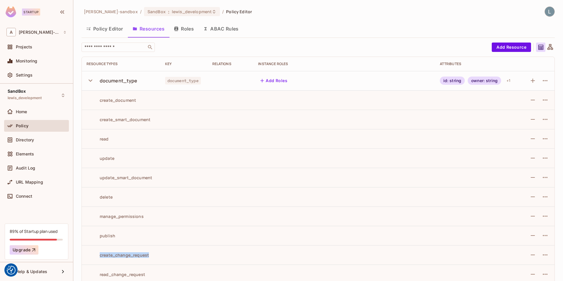
click at [228, 26] on button "ABAC Rules" at bounding box center [221, 28] width 45 height 15
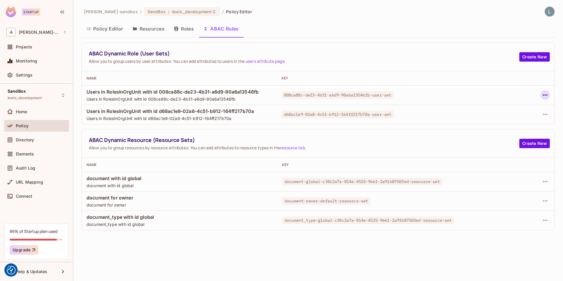
click at [543, 94] on icon "button" at bounding box center [545, 95] width 7 height 7
click at [503, 122] on div "Delete Dynamic Role (User Set)" at bounding box center [508, 122] width 63 height 6
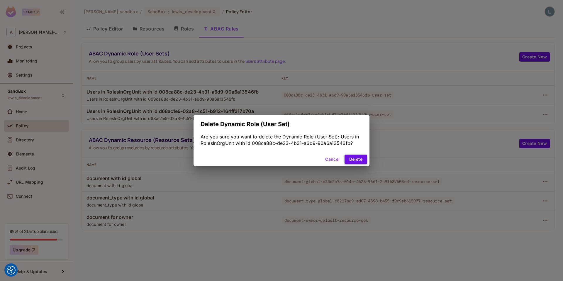
click at [355, 161] on button "Delete" at bounding box center [356, 159] width 23 height 9
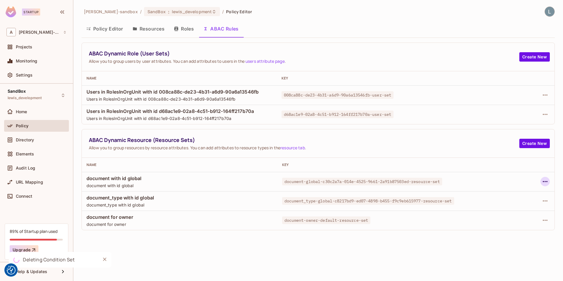
click at [545, 183] on icon "button" at bounding box center [545, 181] width 7 height 7
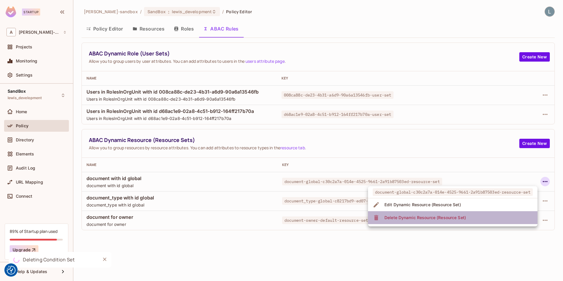
click at [468, 218] on span "Delete Dynamic Resource (Resource Set)" at bounding box center [425, 217] width 85 height 9
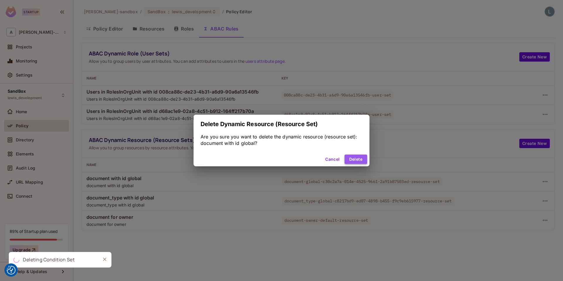
click at [351, 157] on button "Delete" at bounding box center [356, 159] width 23 height 9
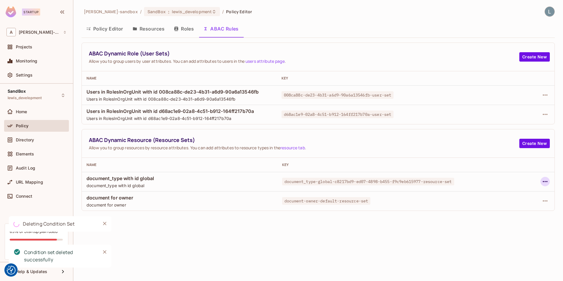
click at [546, 181] on icon "button" at bounding box center [545, 181] width 5 height 1
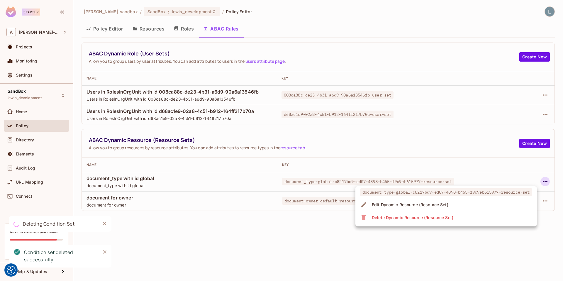
click at [473, 224] on ul "document_type-global-c8217bd9-ed07-4898-b455-f9c9eb615977-resource-set Edit Dyn…" at bounding box center [447, 206] width 182 height 40
click at [459, 218] on li "Delete Dynamic Resource (Resource Set)" at bounding box center [447, 217] width 182 height 13
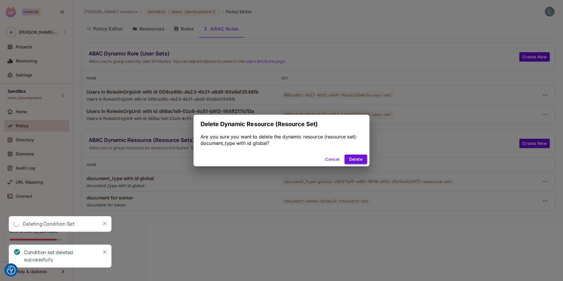
click at [356, 160] on button "Delete" at bounding box center [356, 159] width 23 height 9
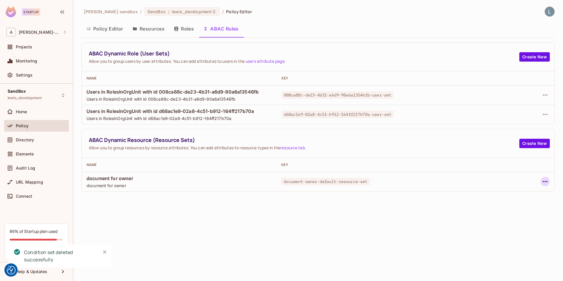
click at [546, 180] on icon "button" at bounding box center [545, 181] width 7 height 7
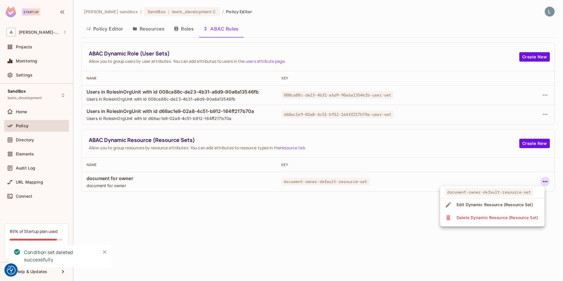
click at [463, 217] on div "Delete Dynamic Resource (Resource Set)" at bounding box center [498, 218] width 82 height 6
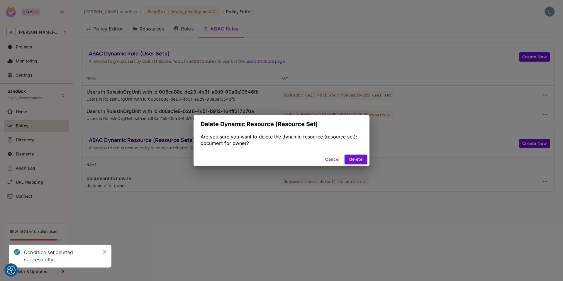
click at [350, 159] on button "Delete" at bounding box center [356, 159] width 23 height 9
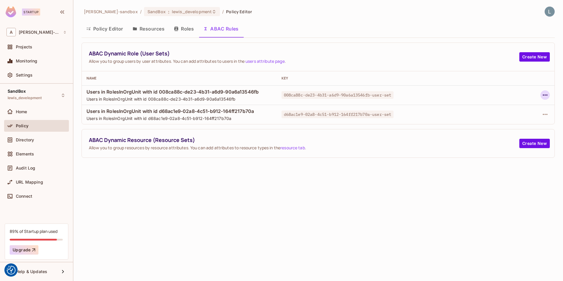
click at [546, 94] on icon "button" at bounding box center [545, 95] width 7 height 7
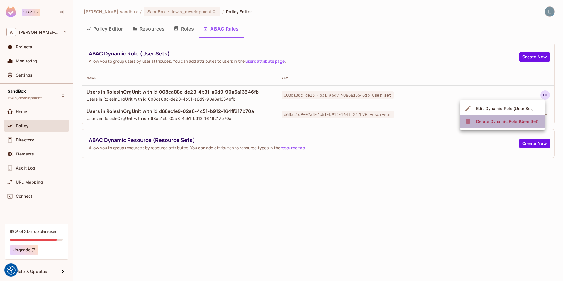
click at [502, 124] on span "Delete Dynamic Role (User Set)" at bounding box center [508, 121] width 66 height 9
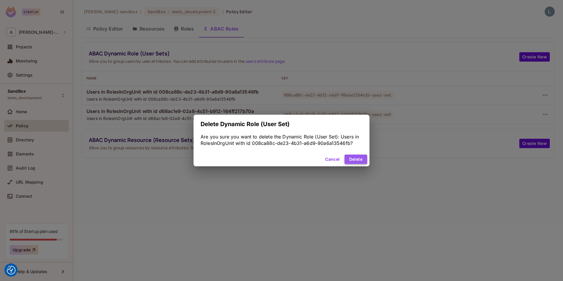
click at [355, 161] on button "Delete" at bounding box center [356, 159] width 23 height 9
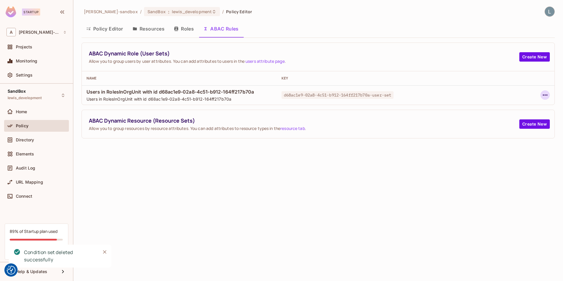
click at [546, 94] on icon "button" at bounding box center [545, 95] width 7 height 7
click at [494, 120] on div "Delete Dynamic Role (User Set)" at bounding box center [508, 122] width 63 height 6
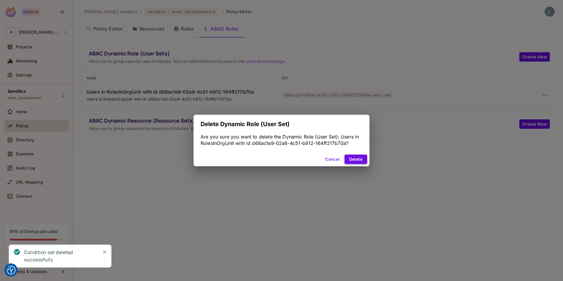
click at [359, 162] on button "Delete" at bounding box center [356, 159] width 23 height 9
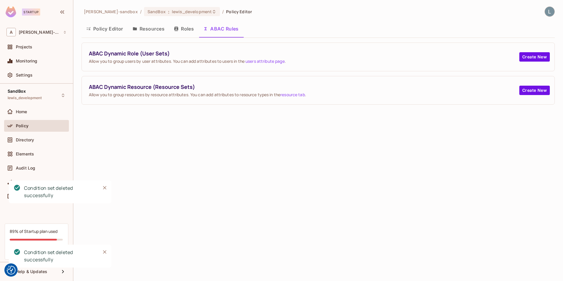
click at [309, 182] on div "[PERSON_NAME]-sandbox / SandBox : lewis_development / Policy Editor Policy Edit…" at bounding box center [318, 140] width 490 height 281
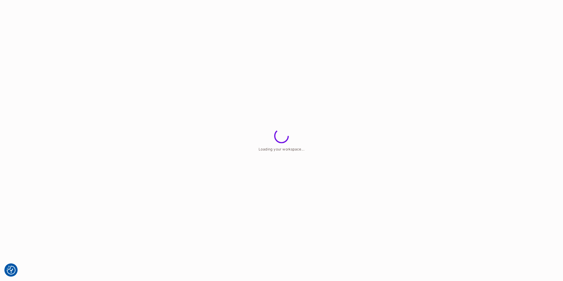
click at [289, 0] on html "We use cookies to enhance your browsing experience, serve personalized ads or c…" at bounding box center [281, 0] width 563 height 0
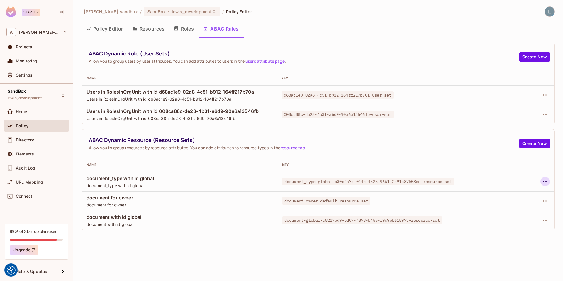
click at [544, 182] on icon "button" at bounding box center [545, 181] width 7 height 7
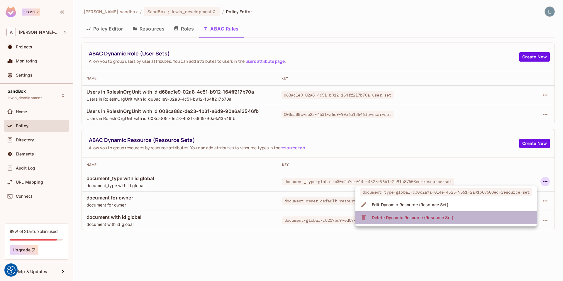
click at [462, 220] on li "Delete Dynamic Resource (Resource Set)" at bounding box center [447, 217] width 182 height 13
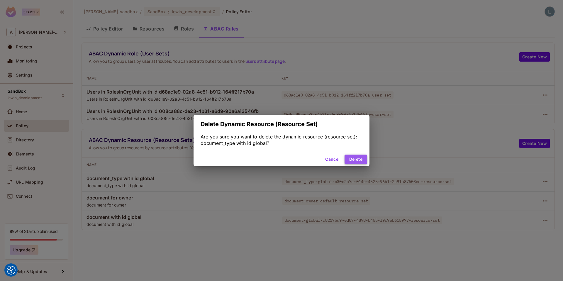
click at [349, 157] on button "Delete" at bounding box center [356, 159] width 23 height 9
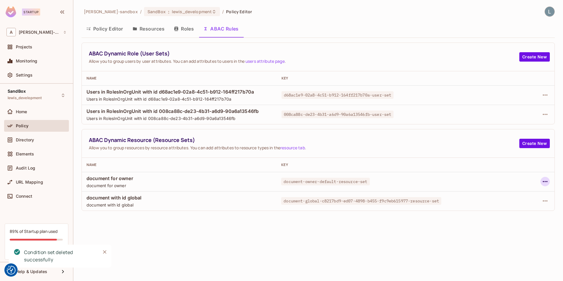
click at [548, 181] on icon "button" at bounding box center [545, 181] width 7 height 7
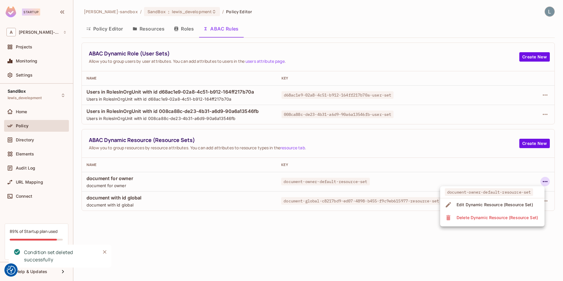
click at [496, 221] on span "Delete Dynamic Resource (Resource Set)" at bounding box center [497, 217] width 85 height 9
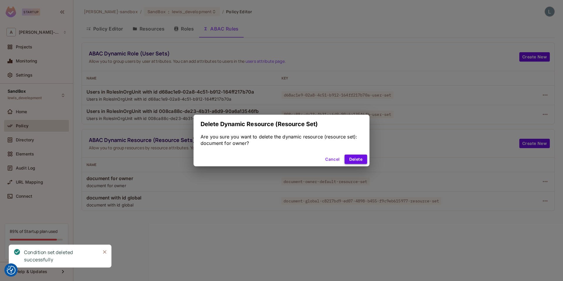
click at [350, 157] on button "Delete" at bounding box center [356, 159] width 23 height 9
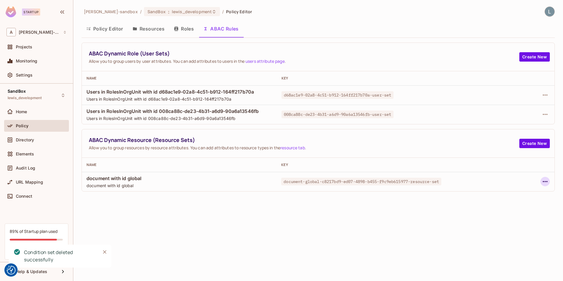
click at [546, 183] on icon "button" at bounding box center [545, 181] width 7 height 7
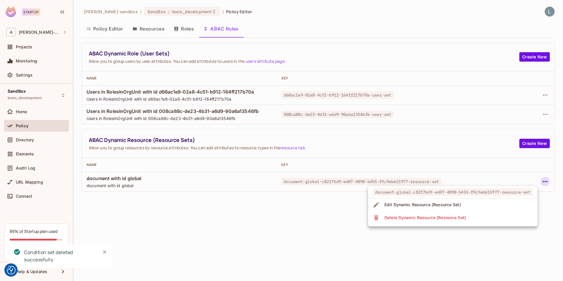
click at [476, 221] on li "Delete Dynamic Resource (Resource Set)" at bounding box center [453, 217] width 170 height 13
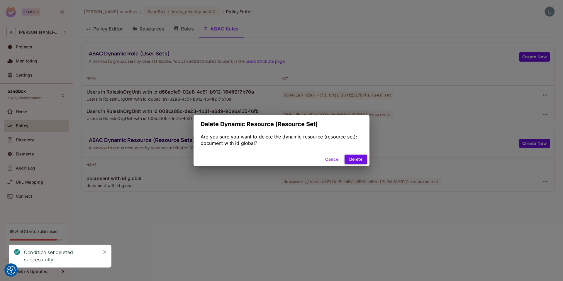
click at [349, 160] on button "Delete" at bounding box center [356, 159] width 23 height 9
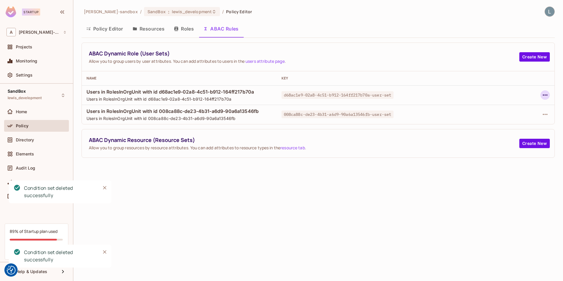
click at [545, 94] on icon "button" at bounding box center [545, 95] width 7 height 7
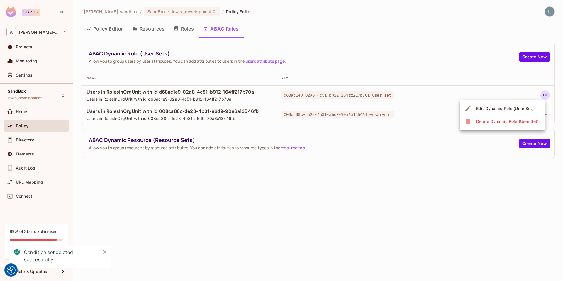
click at [520, 120] on div "Delete Dynamic Role (User Set)" at bounding box center [508, 122] width 63 height 6
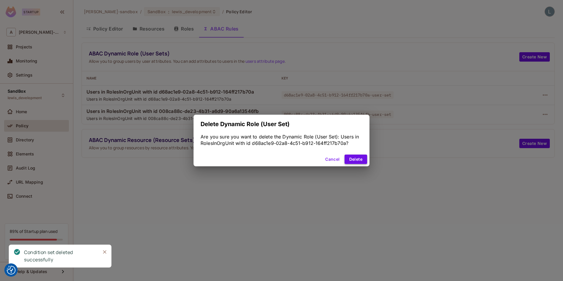
click at [361, 162] on button "Delete" at bounding box center [356, 159] width 23 height 9
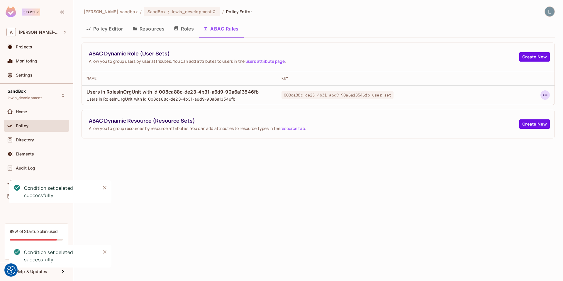
click at [546, 98] on icon "button" at bounding box center [545, 95] width 7 height 7
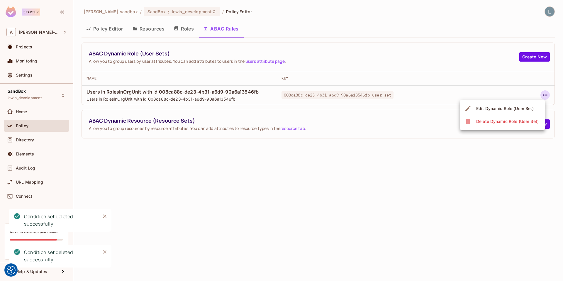
click at [496, 124] on span "Delete Dynamic Role (User Set)" at bounding box center [508, 121] width 66 height 9
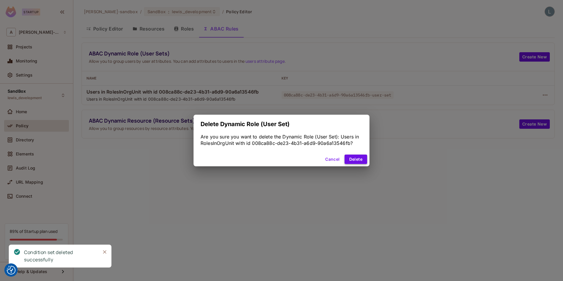
click at [351, 158] on button "Delete" at bounding box center [356, 159] width 23 height 9
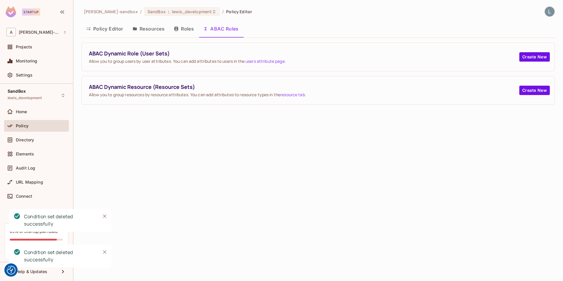
click at [319, 155] on div "alex-trustflight-sandbox / SandBox : lewis_development / Policy Editor Policy E…" at bounding box center [318, 140] width 490 height 281
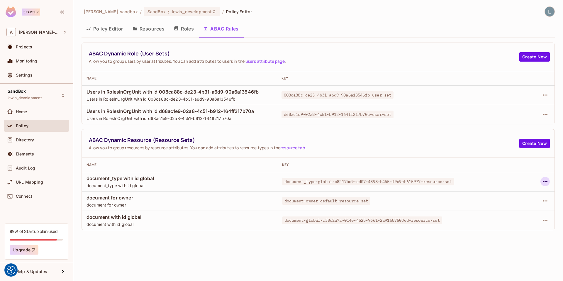
click at [544, 183] on icon "button" at bounding box center [545, 181] width 7 height 7
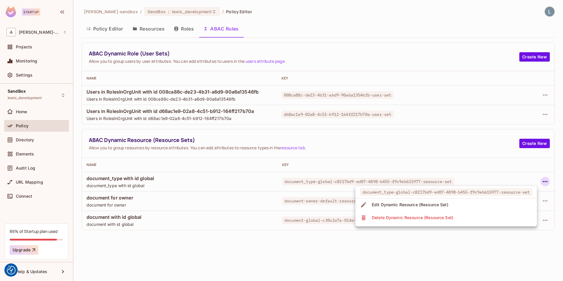
click at [421, 205] on div "Edit Dynamic Resource (Resource Set)" at bounding box center [410, 205] width 77 height 6
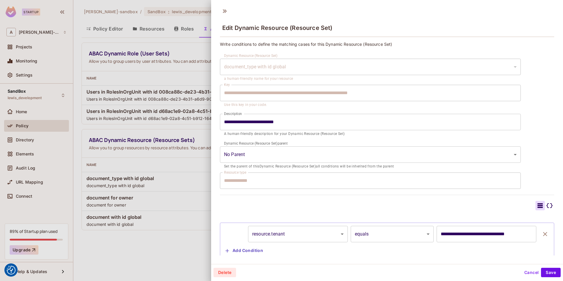
click at [554, 207] on div at bounding box center [549, 205] width 9 height 9
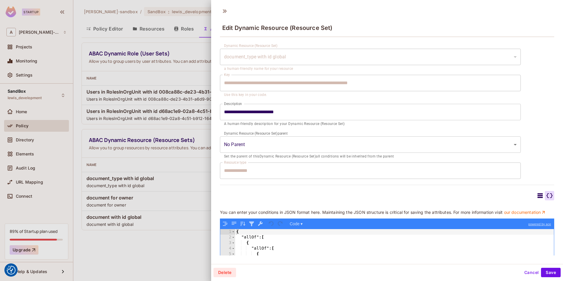
scroll to position [80, 0]
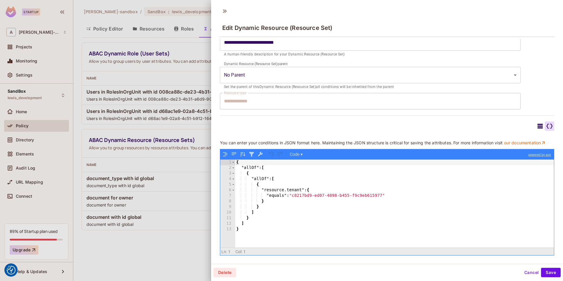
click at [174, 246] on div at bounding box center [281, 140] width 563 height 281
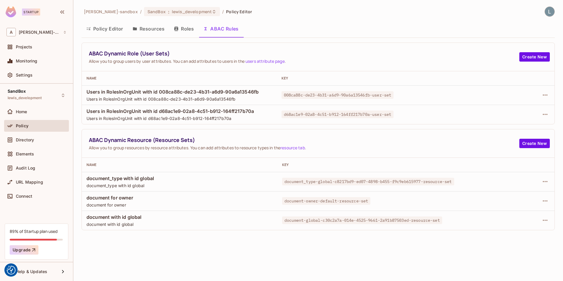
click at [112, 33] on button "Policy Editor" at bounding box center [105, 28] width 46 height 15
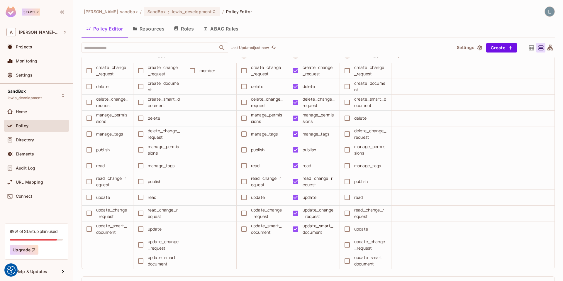
scroll to position [3581, 0]
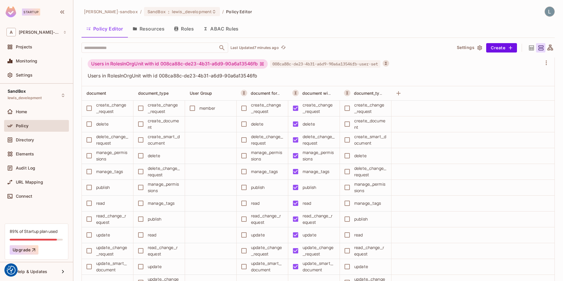
click at [150, 28] on button "Resources" at bounding box center [148, 28] width 41 height 15
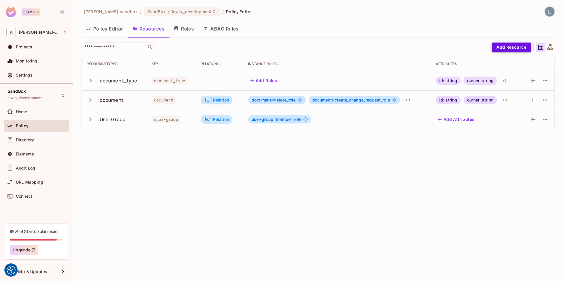
click at [512, 50] on button "Add Resource" at bounding box center [511, 47] width 39 height 9
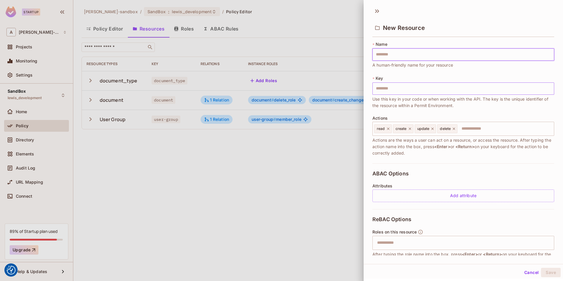
click at [396, 87] on input "text" at bounding box center [464, 88] width 182 height 12
type input "**********"
click at [416, 52] on input "text" at bounding box center [464, 54] width 182 height 12
paste input "**********"
type input "**********"
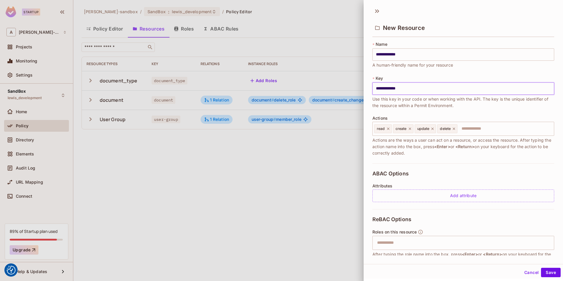
click at [398, 87] on input "**********" at bounding box center [464, 88] width 182 height 12
type input "**********"
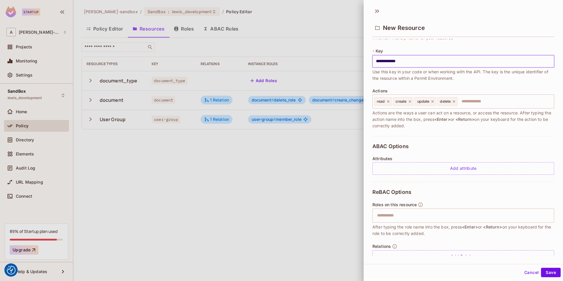
scroll to position [42, 0]
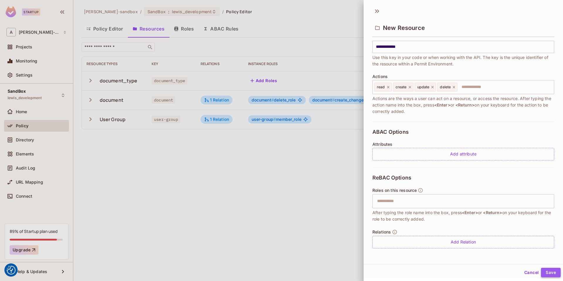
click at [549, 271] on button "Save" at bounding box center [551, 272] width 20 height 9
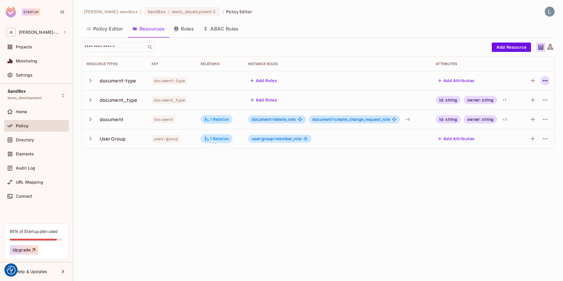
click at [546, 79] on icon "button" at bounding box center [545, 80] width 7 height 7
click at [517, 116] on div "Delete Resource" at bounding box center [522, 117] width 33 height 6
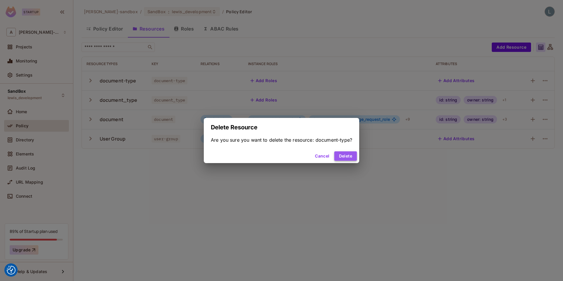
click at [344, 159] on button "Delete" at bounding box center [346, 155] width 23 height 9
